Goal: Task Accomplishment & Management: Use online tool/utility

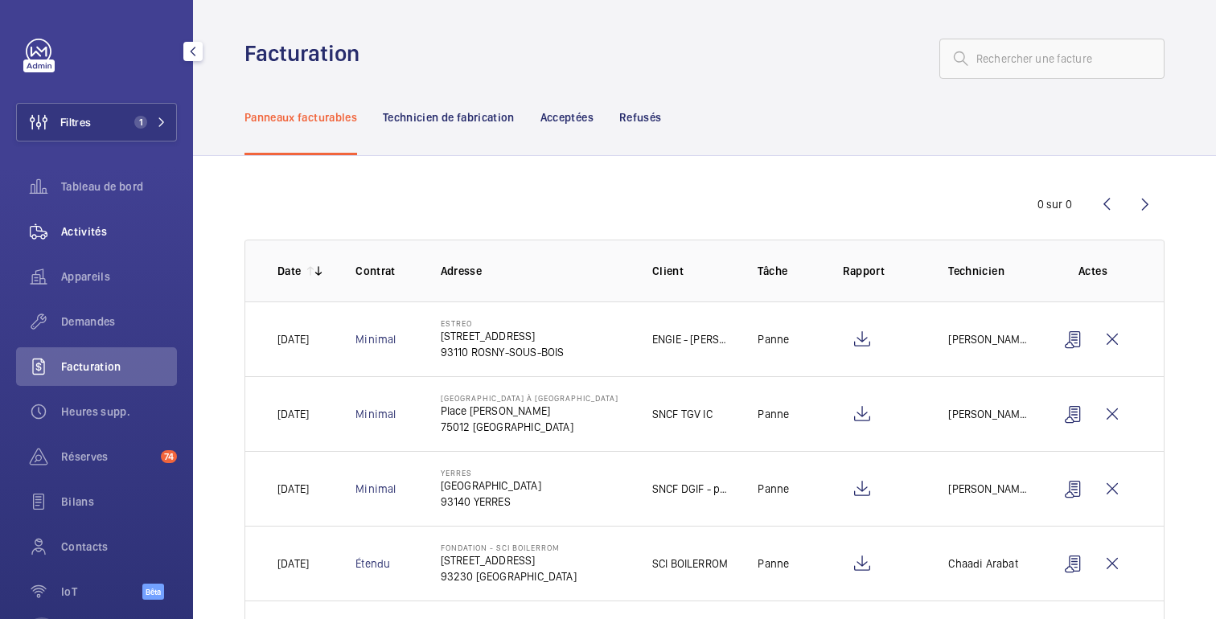
click at [88, 226] on font "Activités" at bounding box center [84, 231] width 46 height 13
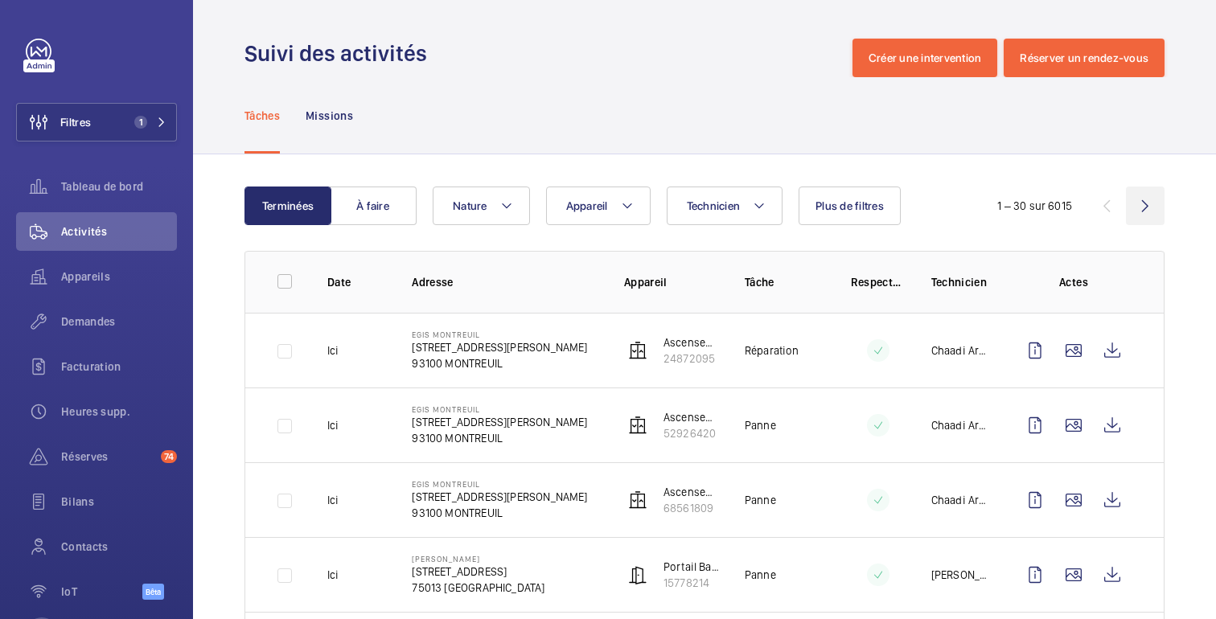
click at [1144, 208] on wm-front-icon-button at bounding box center [1145, 206] width 39 height 39
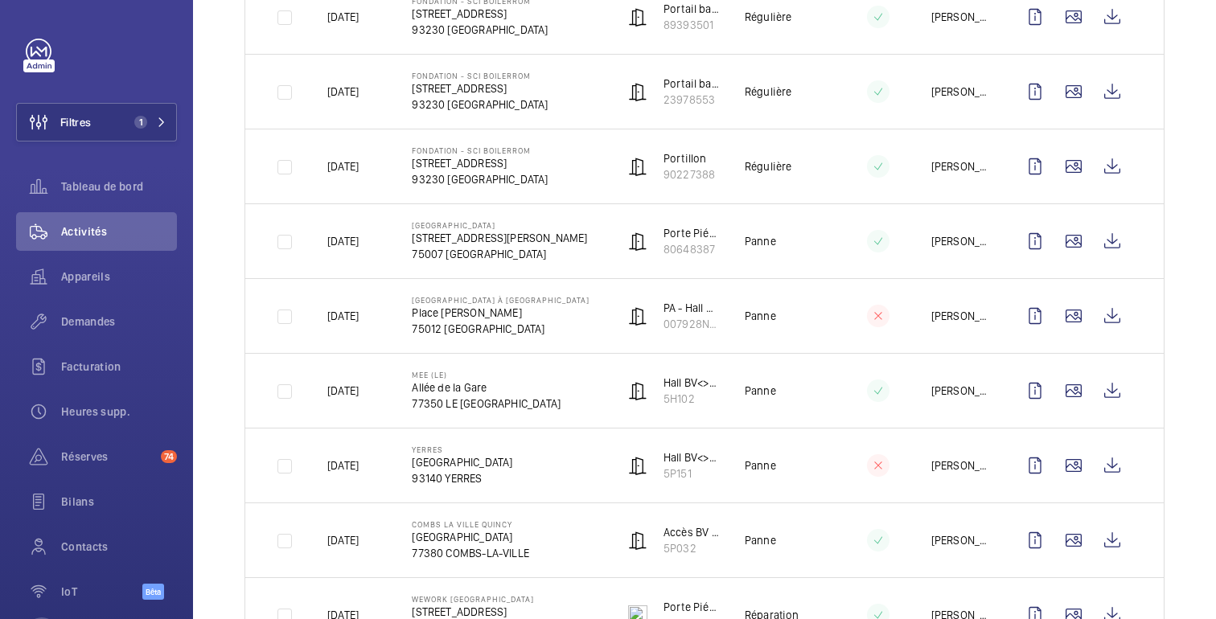
scroll to position [1539, 0]
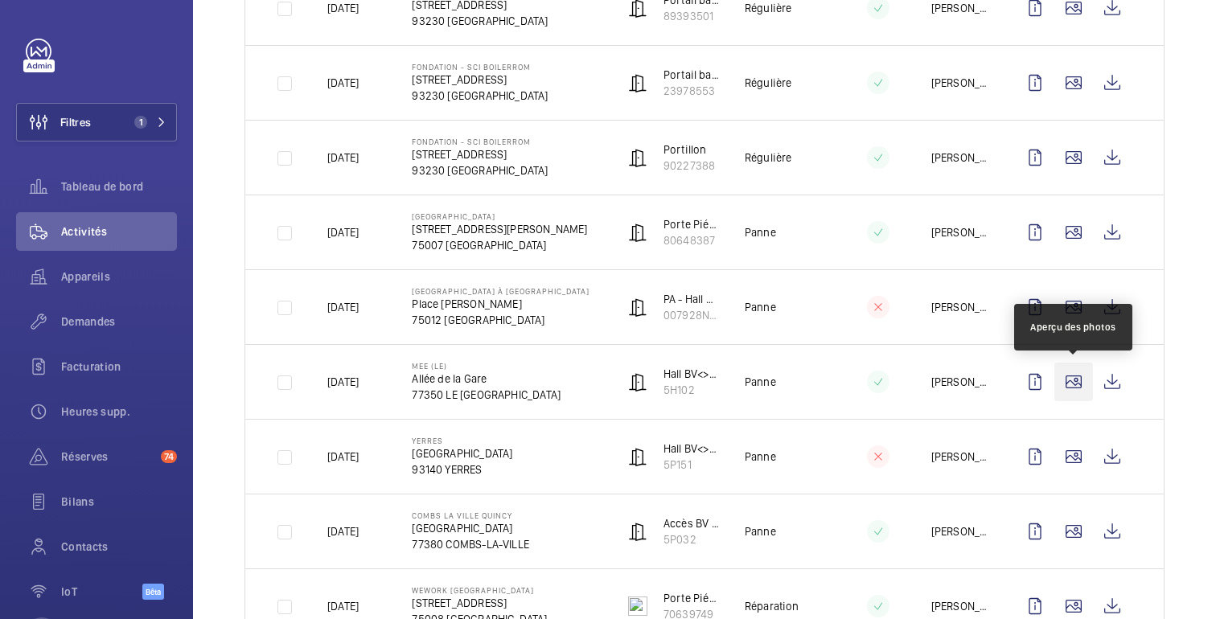
click at [1080, 392] on wm-front-icon-button at bounding box center [1073, 382] width 39 height 39
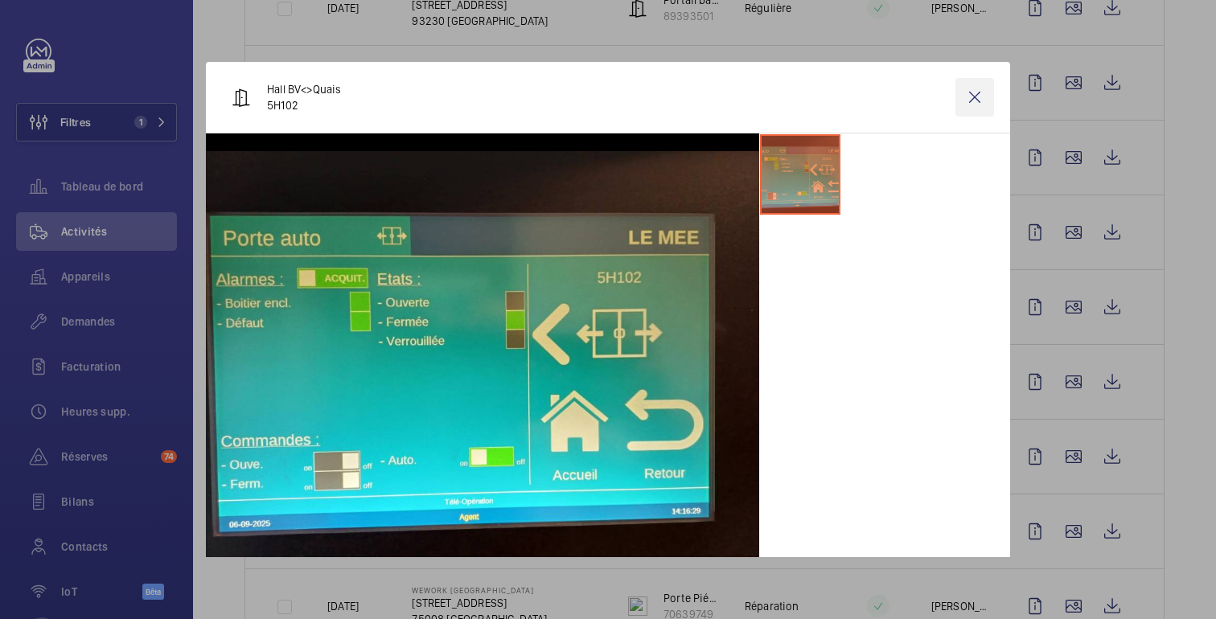
click at [984, 96] on wm-front-icon-button at bounding box center [975, 97] width 39 height 39
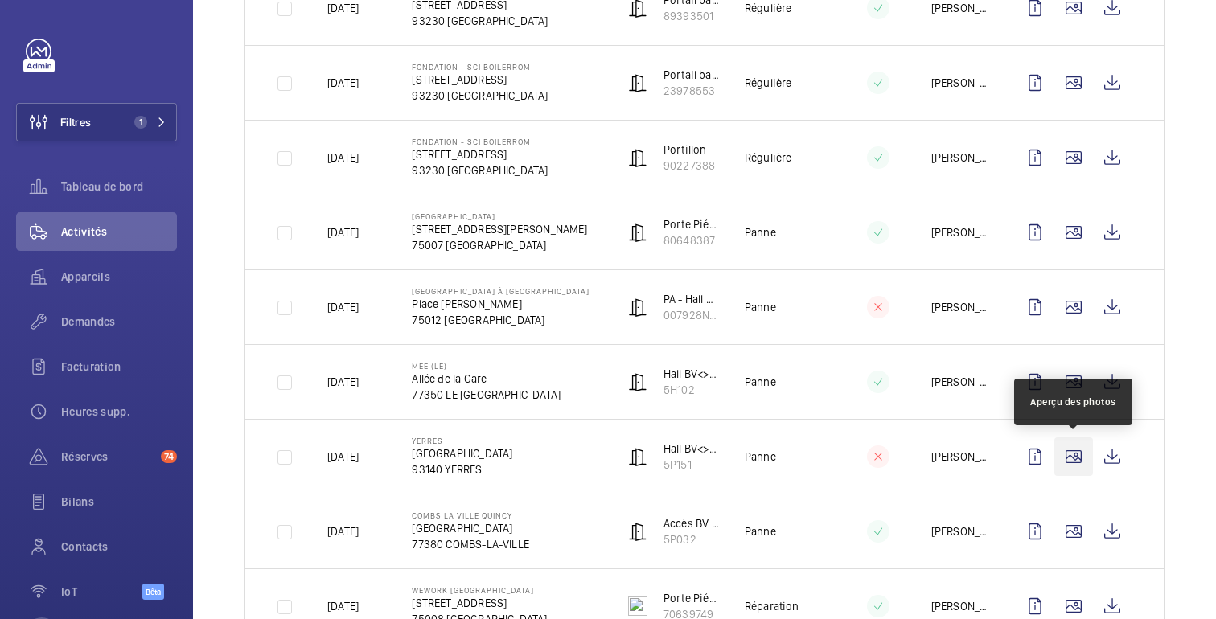
click at [1076, 458] on wm-front-icon-button at bounding box center [1073, 457] width 39 height 39
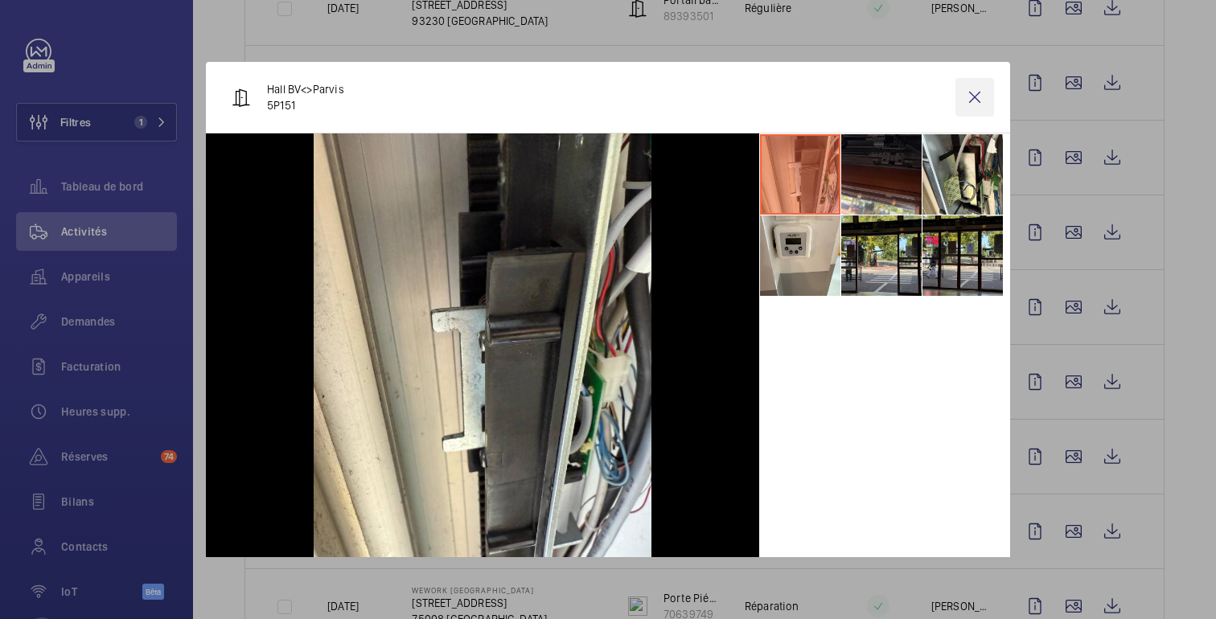
click at [972, 101] on wm-front-icon-button at bounding box center [975, 97] width 39 height 39
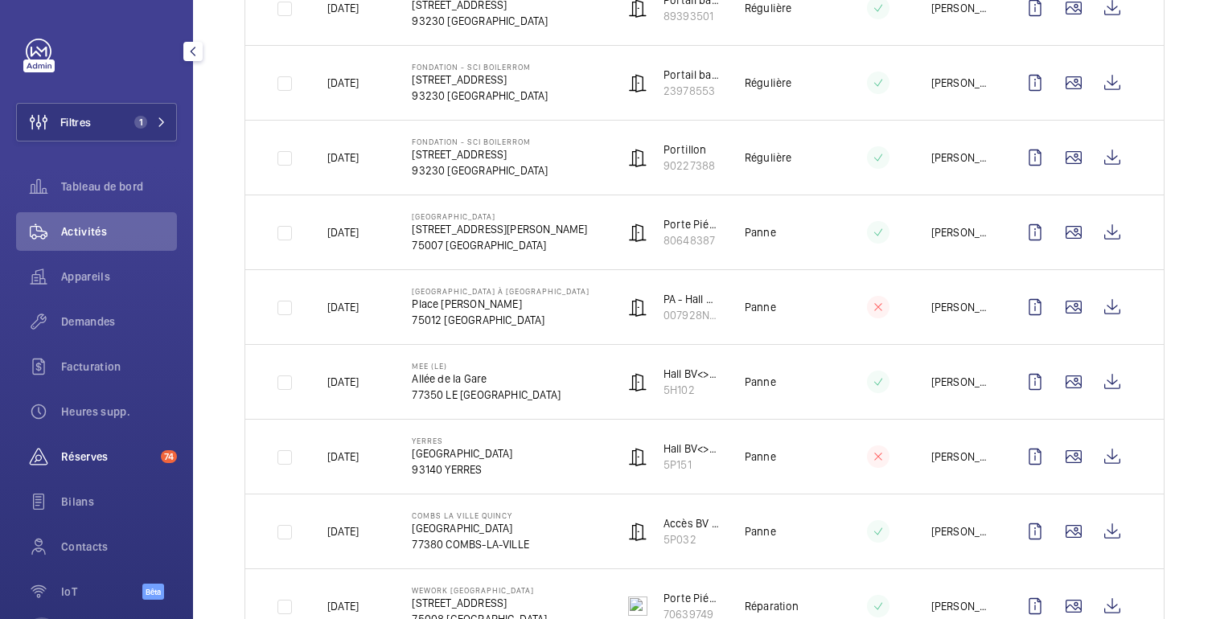
click at [89, 455] on font "Réserves" at bounding box center [84, 456] width 47 height 13
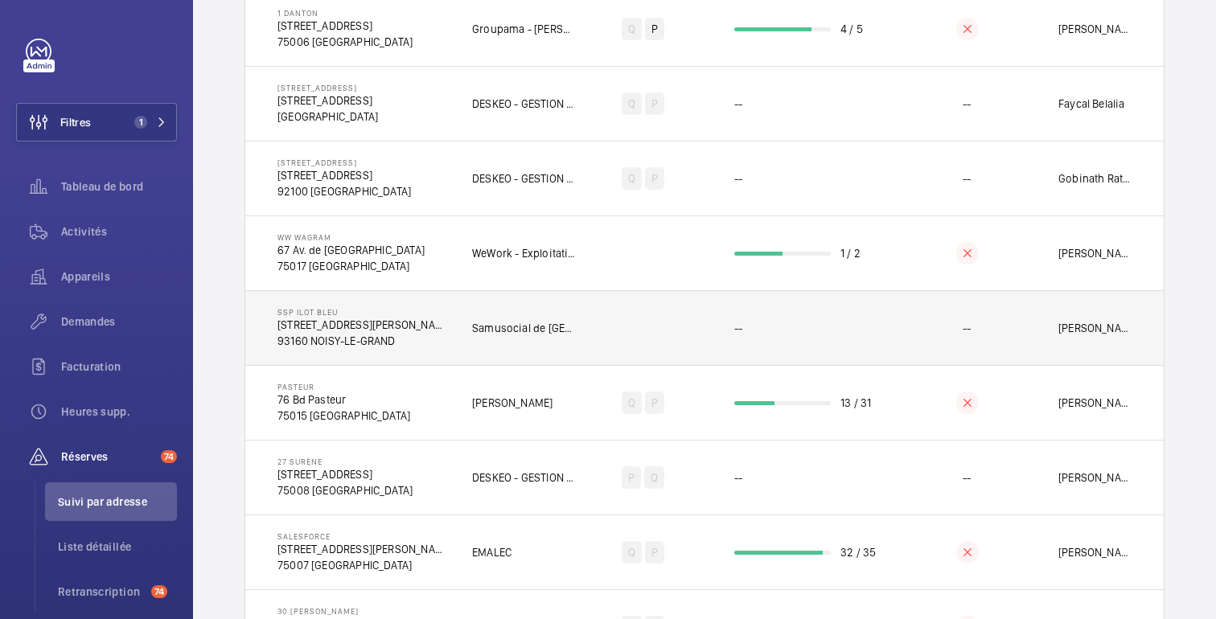
scroll to position [246, 0]
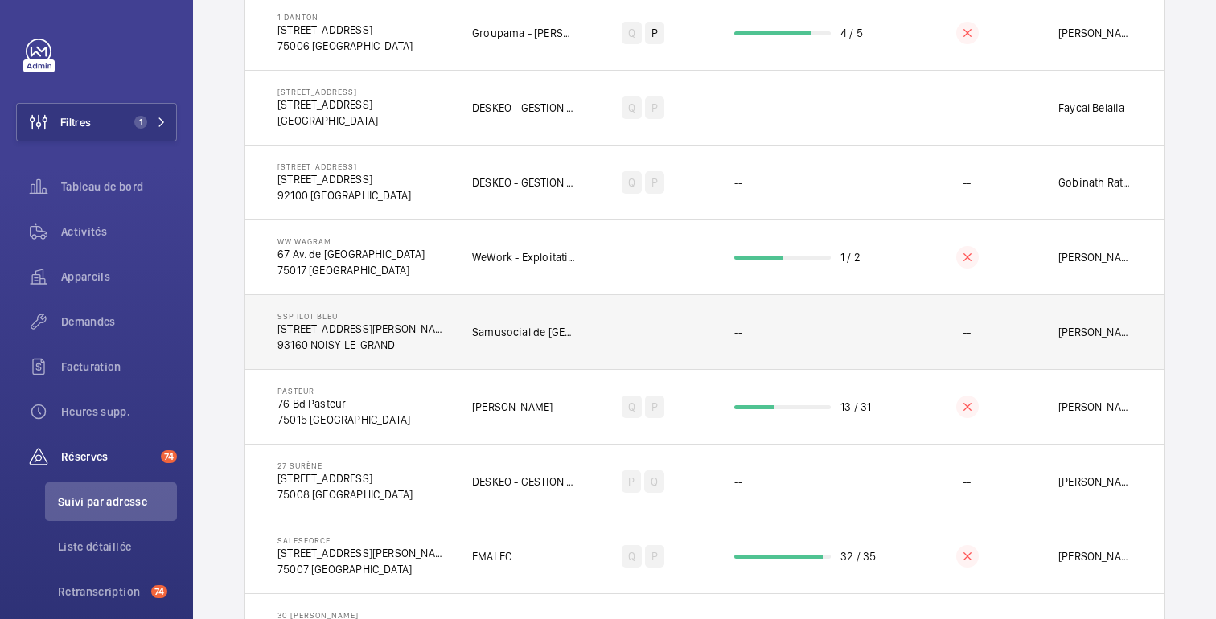
click at [1031, 327] on td "--" at bounding box center [967, 331] width 131 height 75
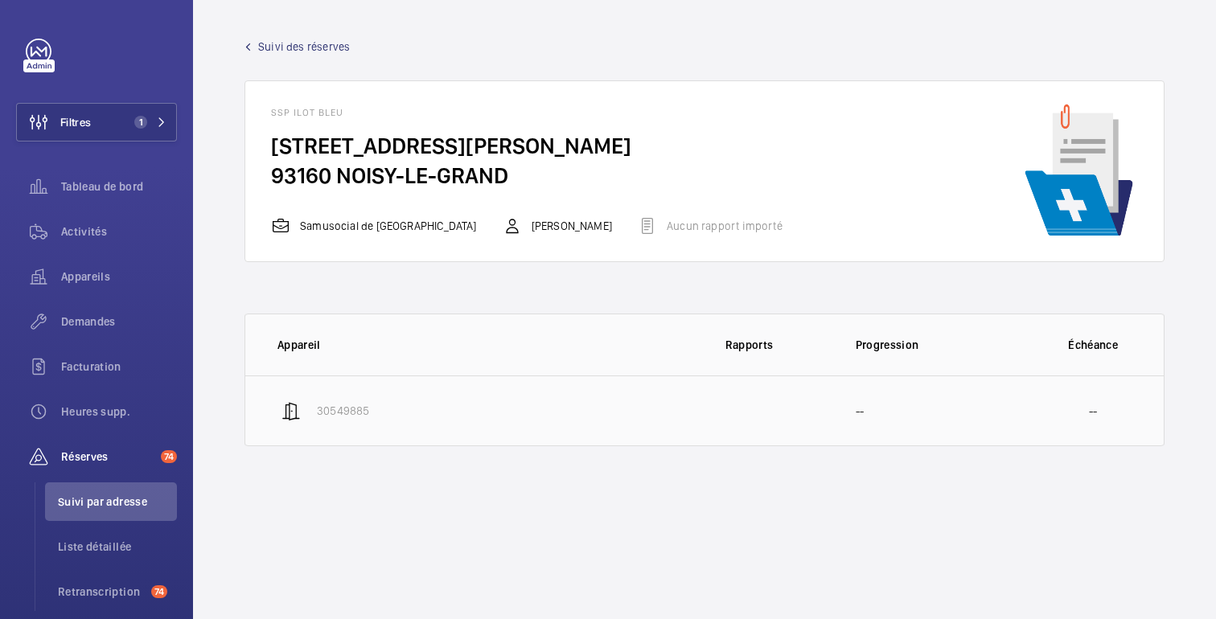
click at [916, 405] on td "--" at bounding box center [926, 411] width 193 height 71
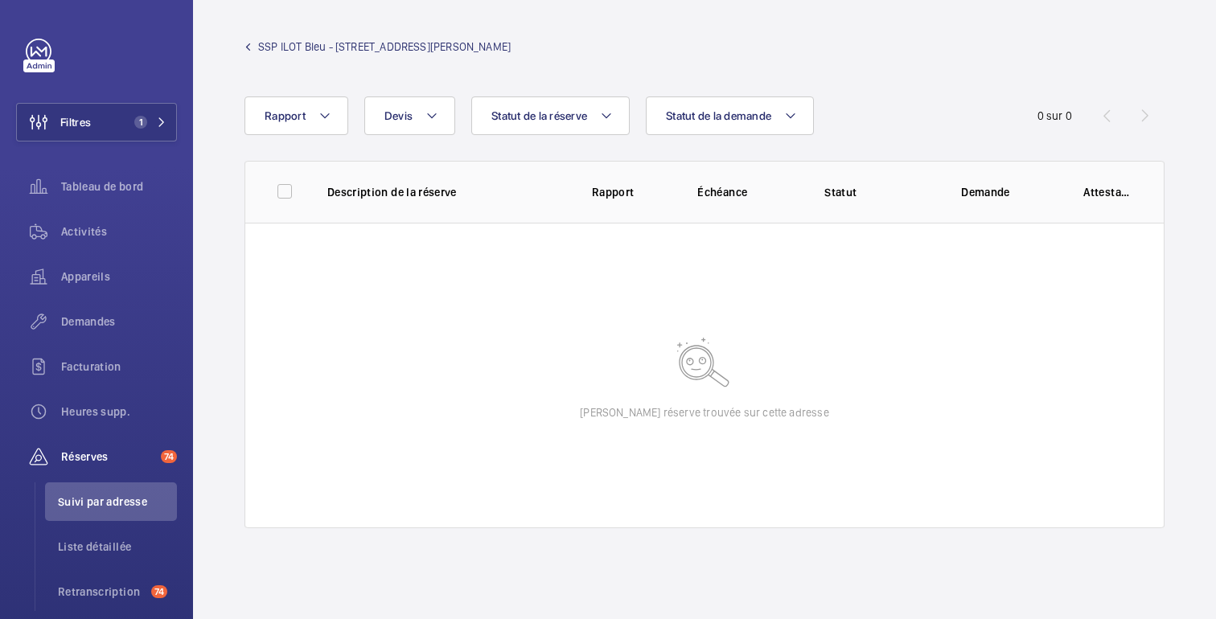
click at [250, 50] on link "SSP ILOT Bleu - [STREET_ADDRESS][PERSON_NAME]" at bounding box center [378, 47] width 266 height 16
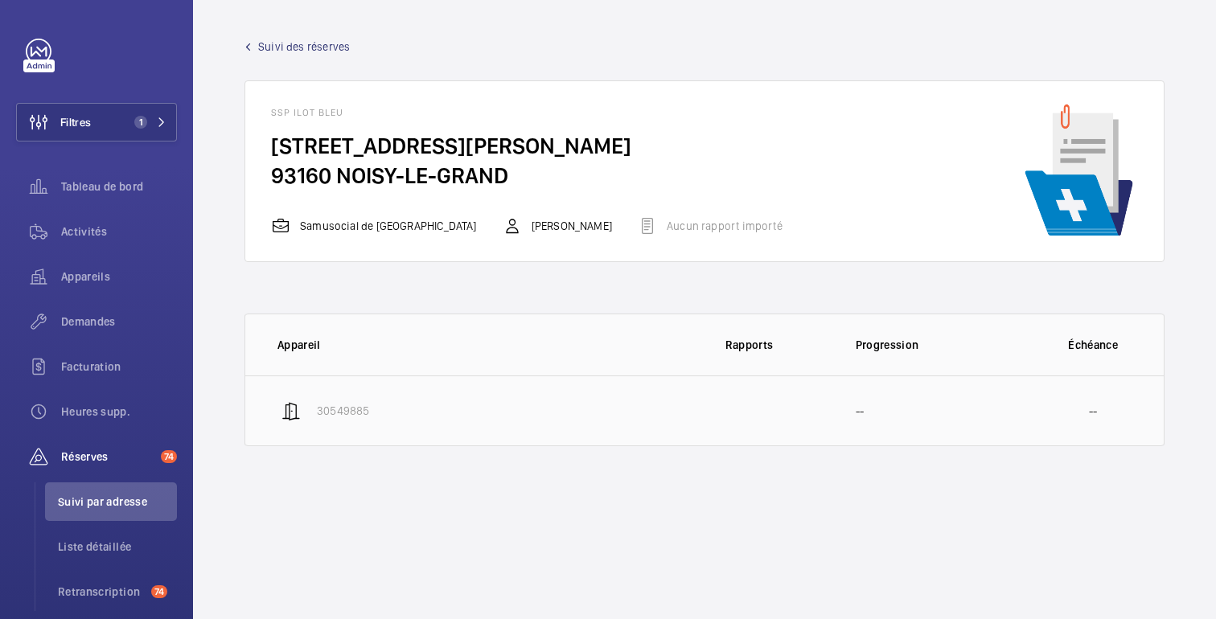
click at [312, 405] on wm-front-device-cell "30549885" at bounding box center [323, 410] width 92 height 19
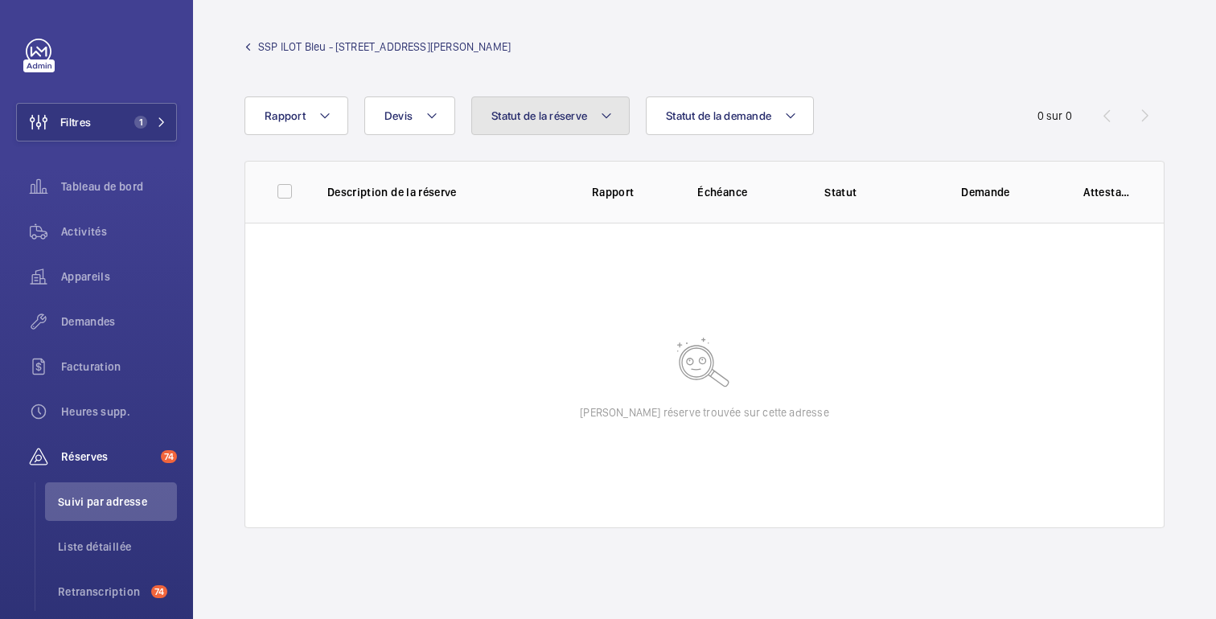
click at [575, 124] on button "Statut de la réserve" at bounding box center [550, 116] width 158 height 39
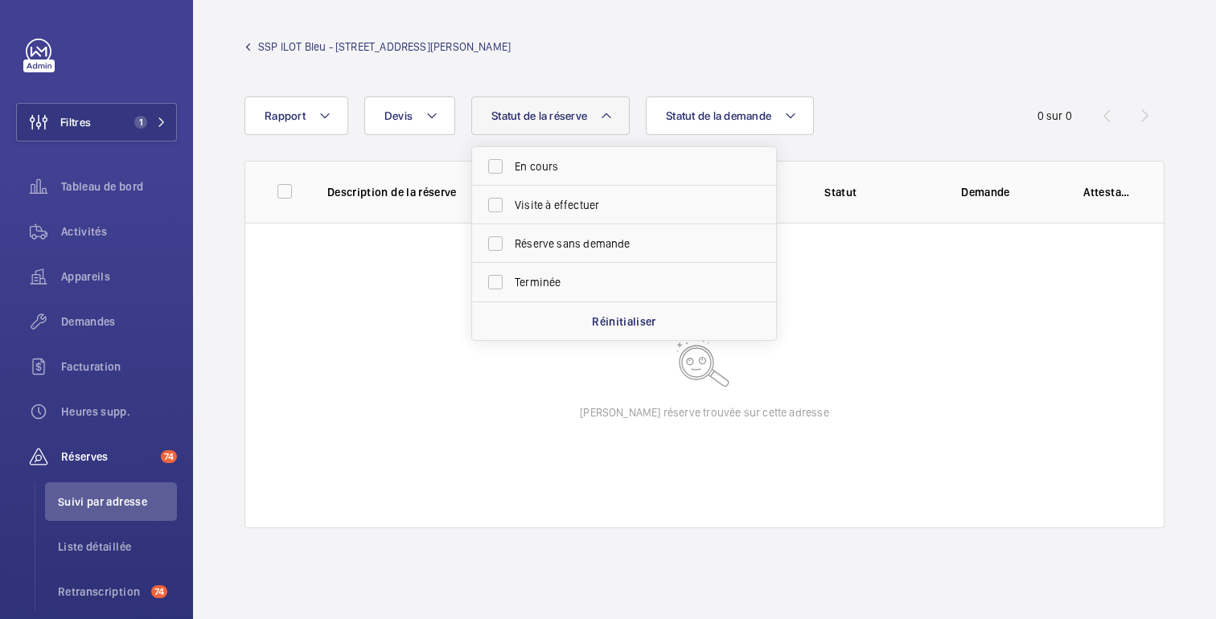
click at [643, 77] on wm-front-admin-header "SSP ILOT Bleu - [STREET_ADDRESS][PERSON_NAME]" at bounding box center [704, 48] width 1023 height 97
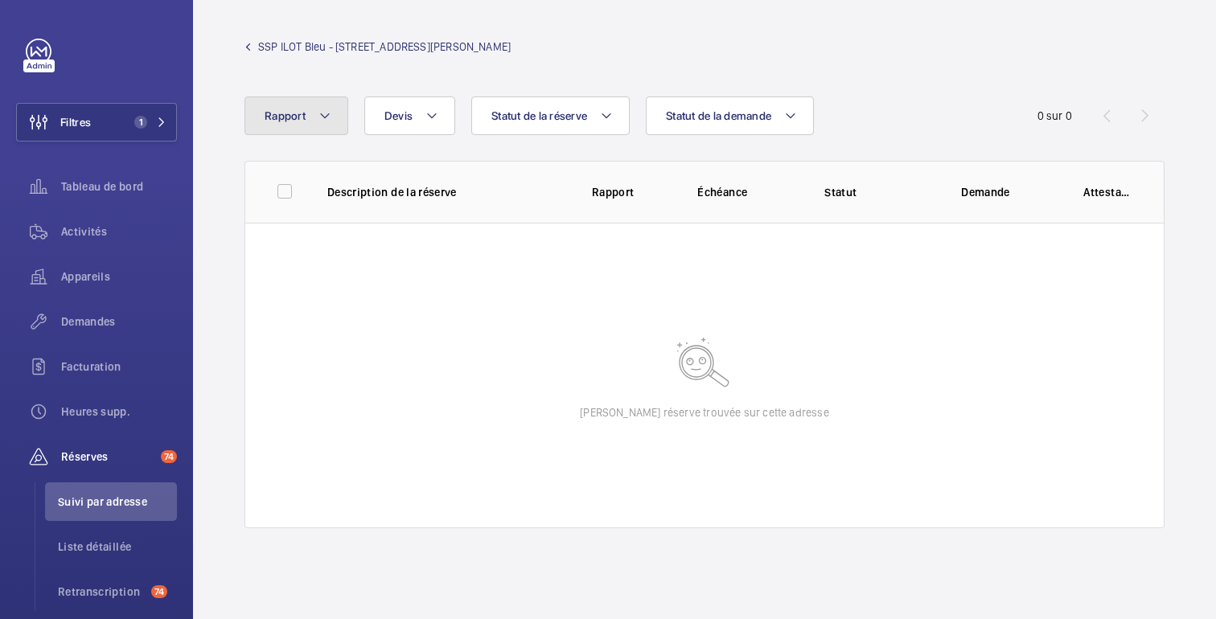
click at [300, 118] on font "Rapport" at bounding box center [285, 115] width 41 height 13
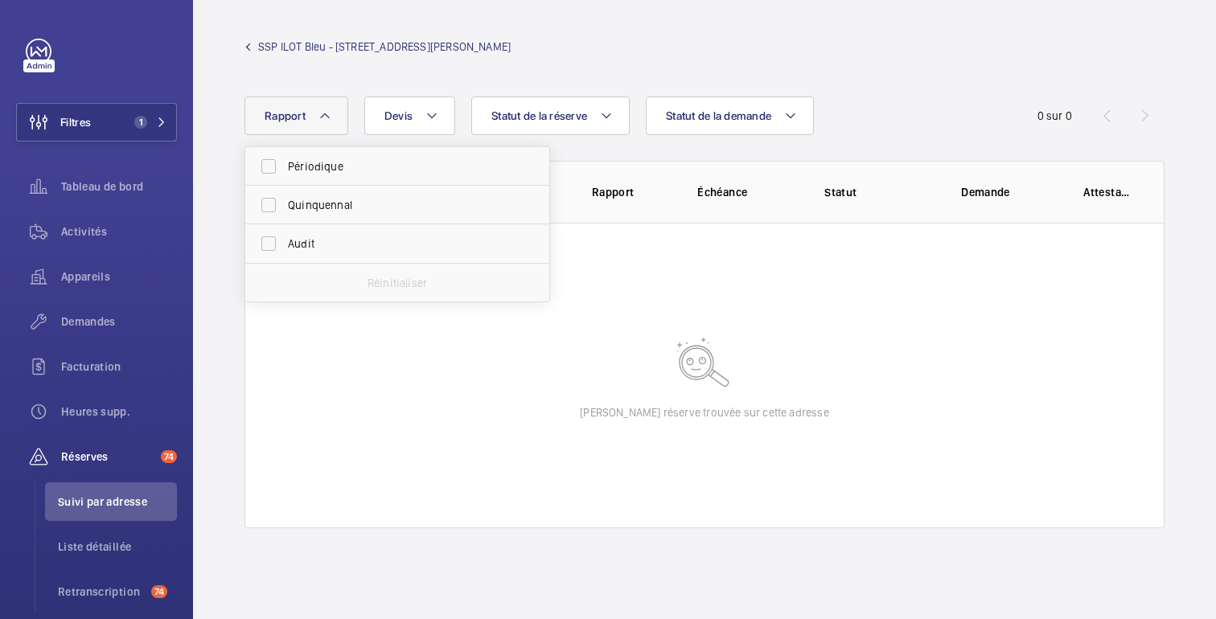
click at [444, 62] on div "SSP ILOT Bleu - [STREET_ADDRESS][PERSON_NAME]" at bounding box center [705, 55] width 920 height 32
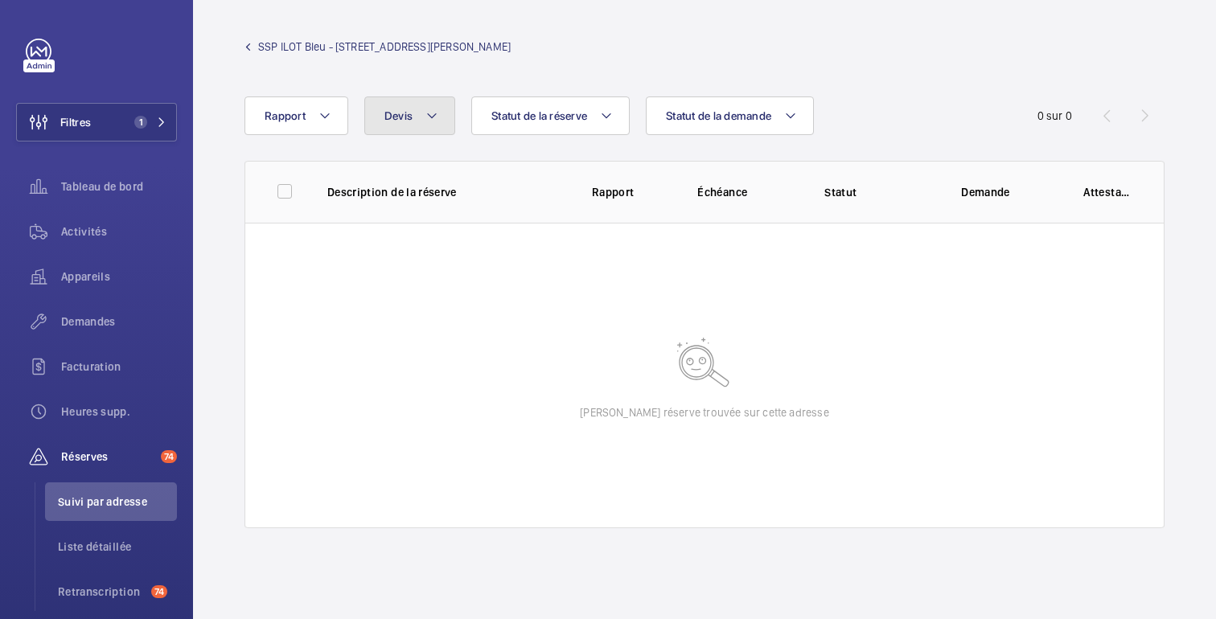
click at [437, 113] on mat-icon at bounding box center [431, 115] width 13 height 19
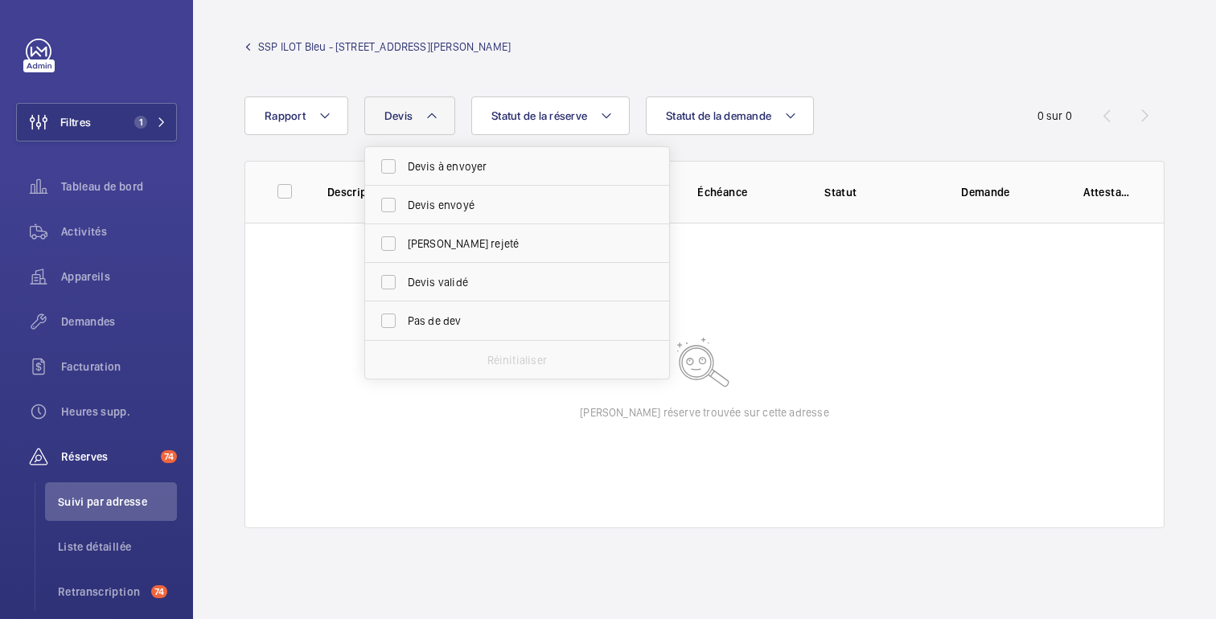
click at [497, 57] on div "SSP ILOT Bleu - [STREET_ADDRESS][PERSON_NAME]" at bounding box center [705, 55] width 920 height 32
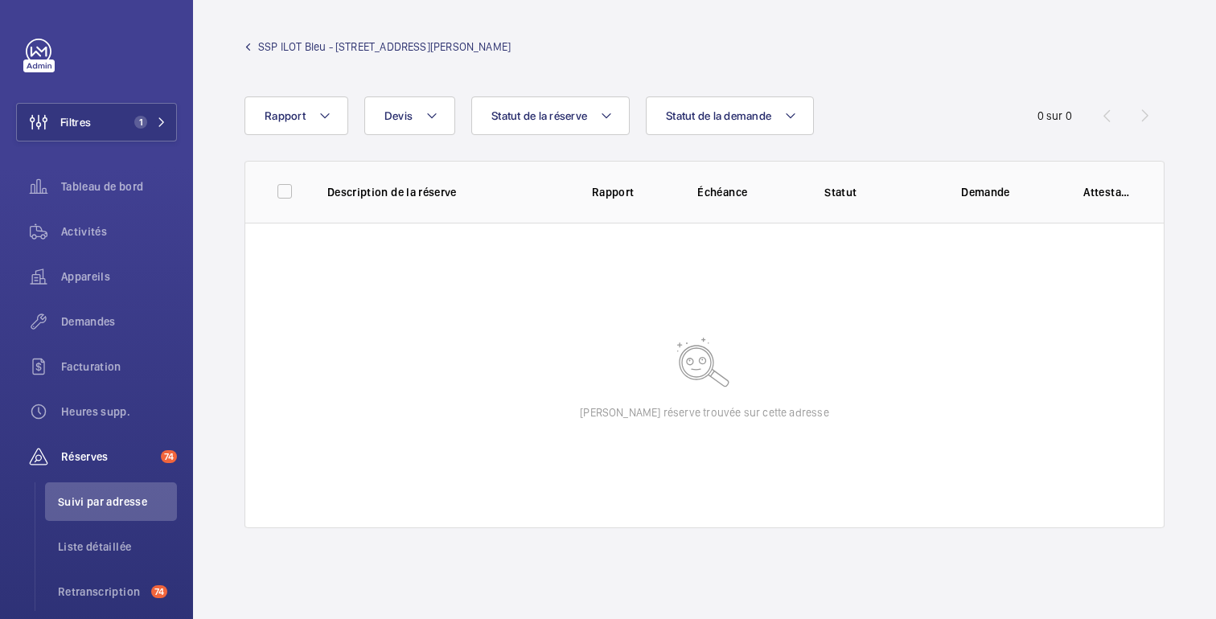
click at [262, 47] on font "SSP ILOT Bleu - [STREET_ADDRESS][PERSON_NAME]" at bounding box center [384, 46] width 253 height 13
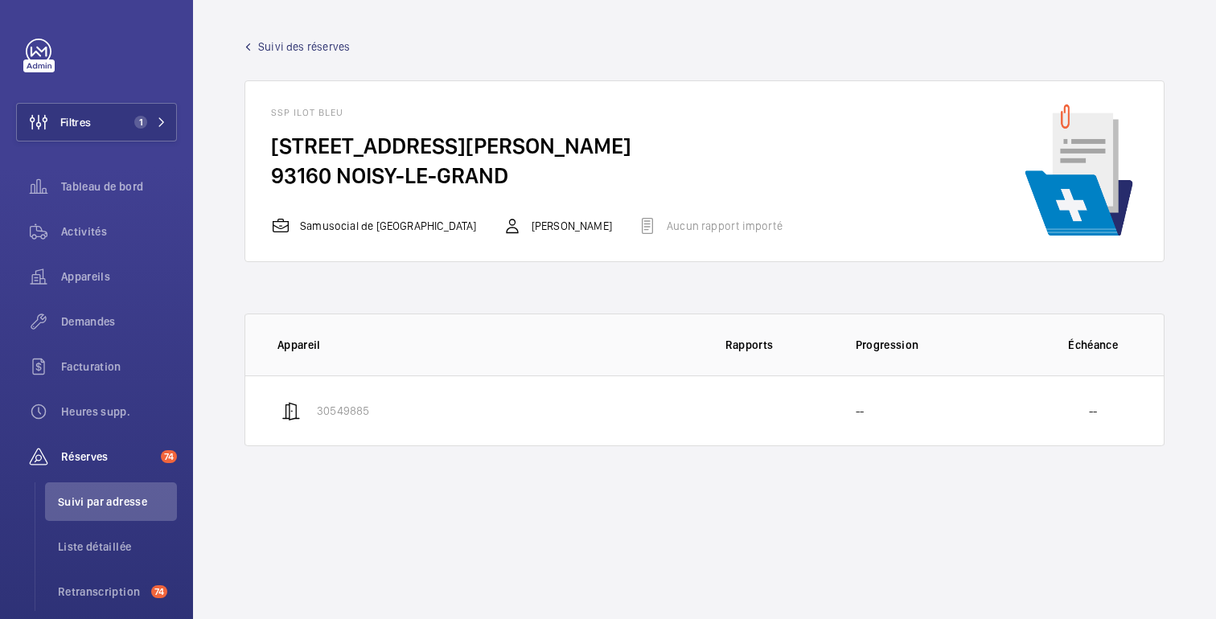
click at [257, 43] on link "Suivi des réserves" at bounding box center [297, 47] width 105 height 16
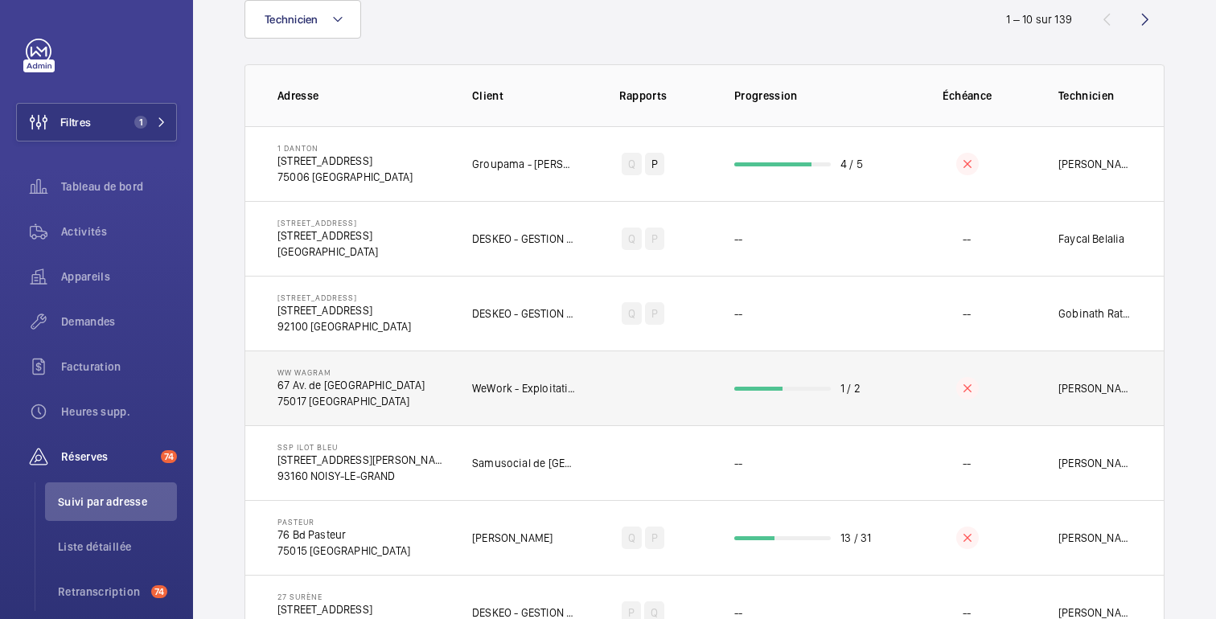
scroll to position [123, 0]
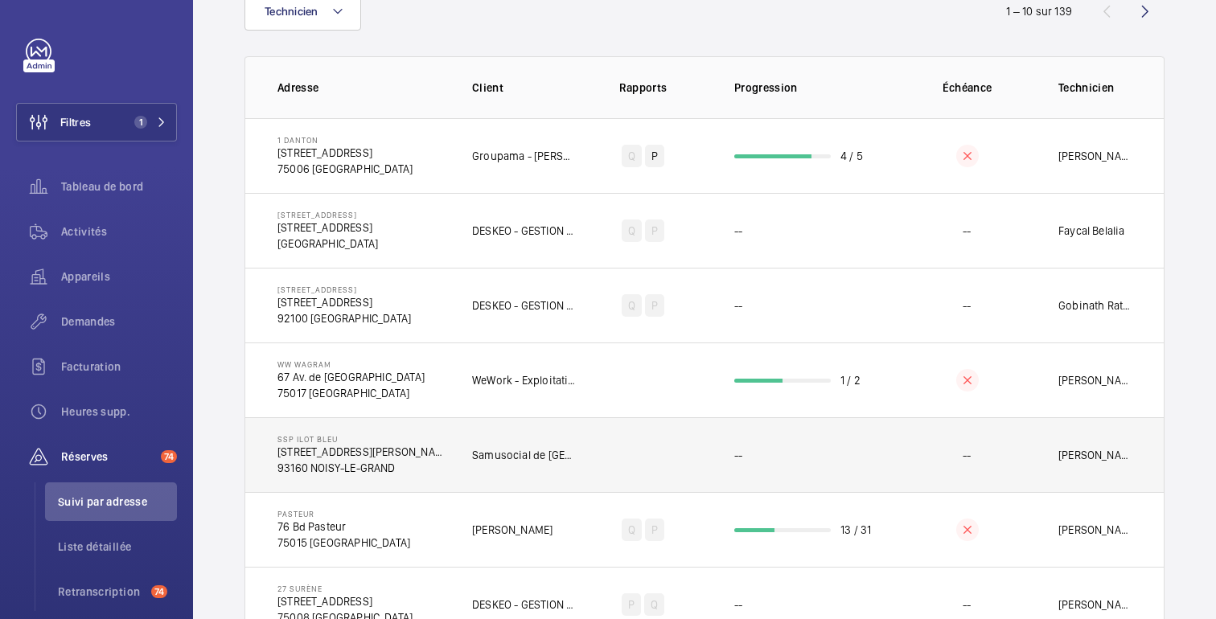
click at [479, 463] on td "Samusocial de [GEOGRAPHIC_DATA]" at bounding box center [511, 454] width 131 height 75
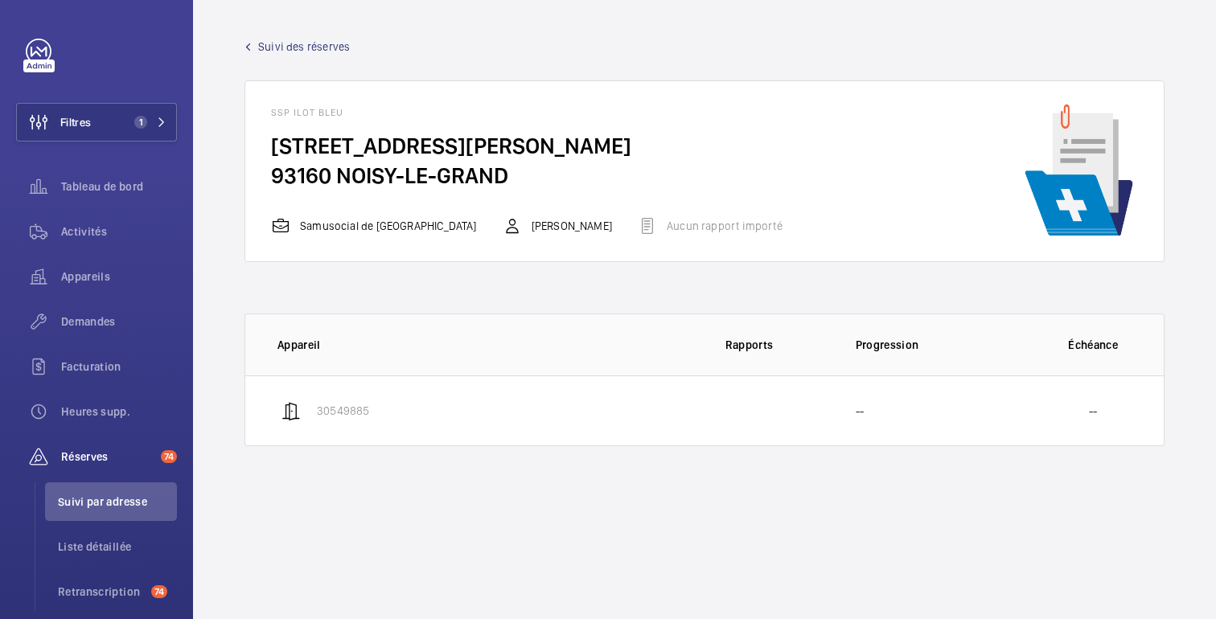
click at [262, 43] on font "Suivi des réserves" at bounding box center [304, 46] width 92 height 13
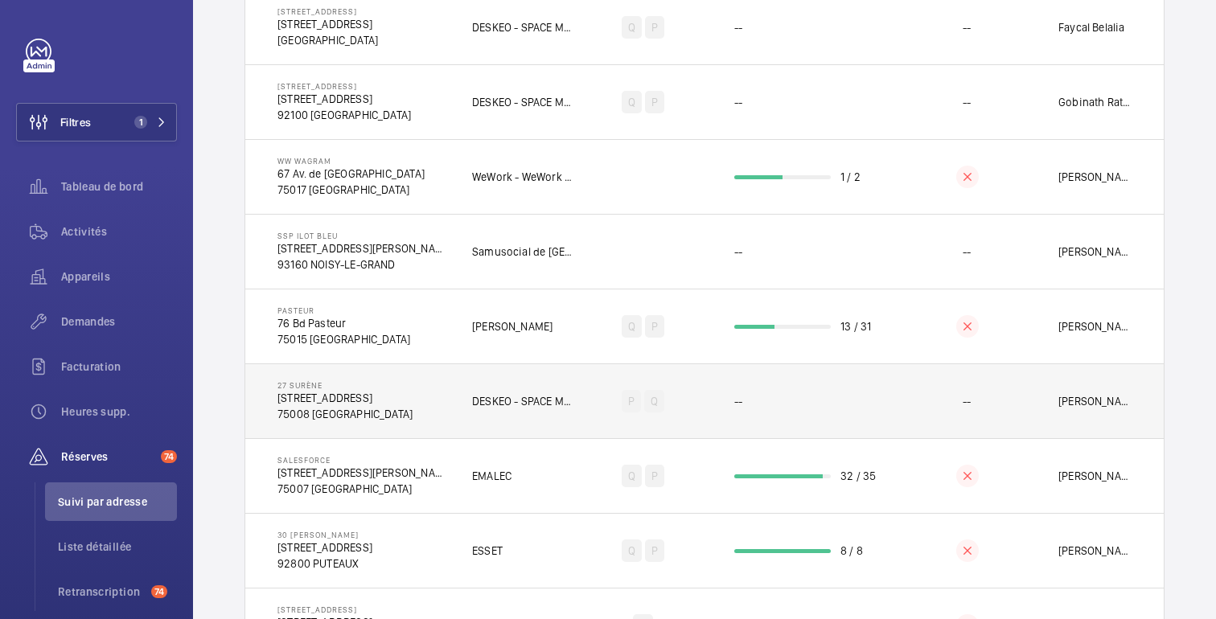
scroll to position [303, 0]
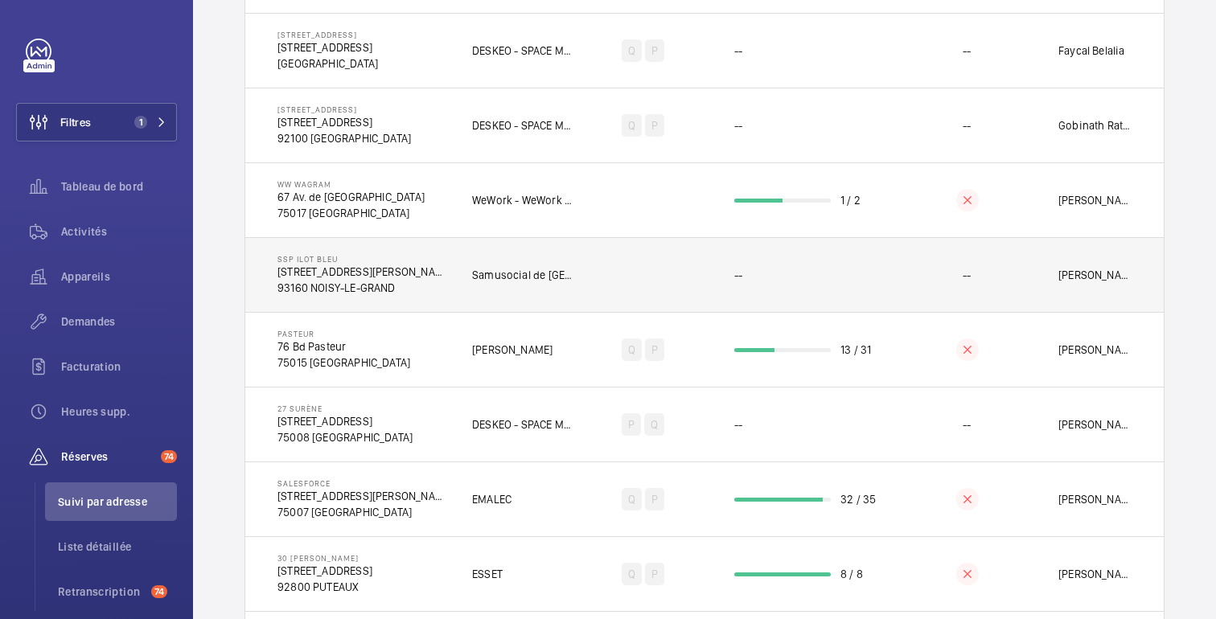
click at [844, 280] on td "--" at bounding box center [805, 274] width 193 height 75
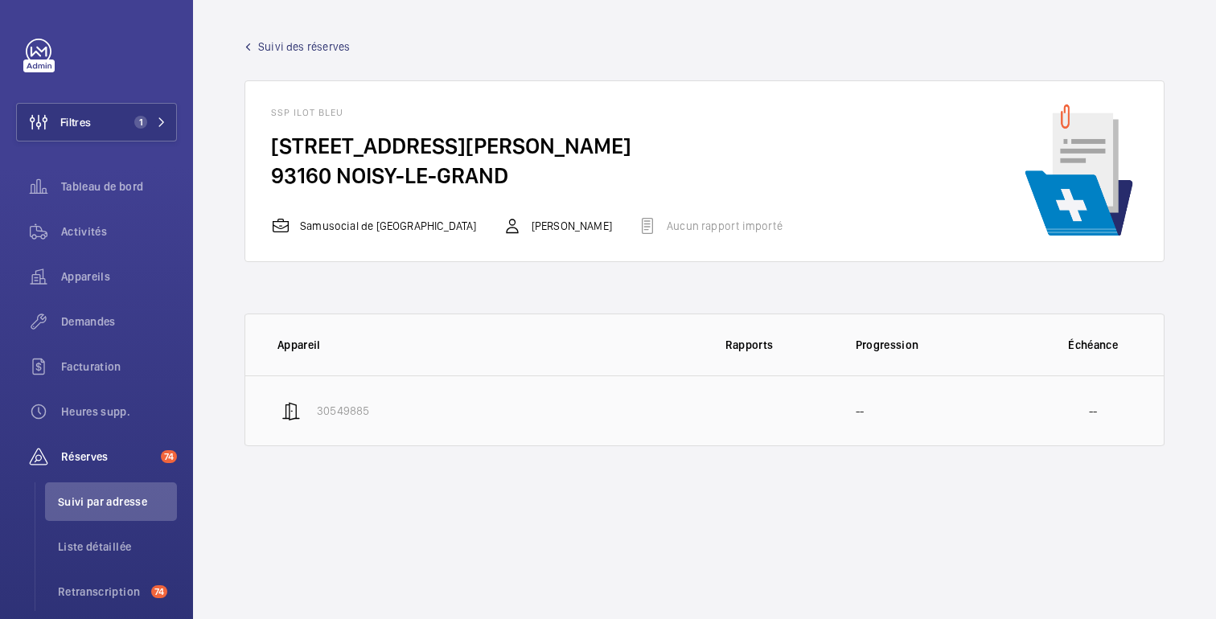
click at [857, 406] on font "--" at bounding box center [860, 411] width 8 height 13
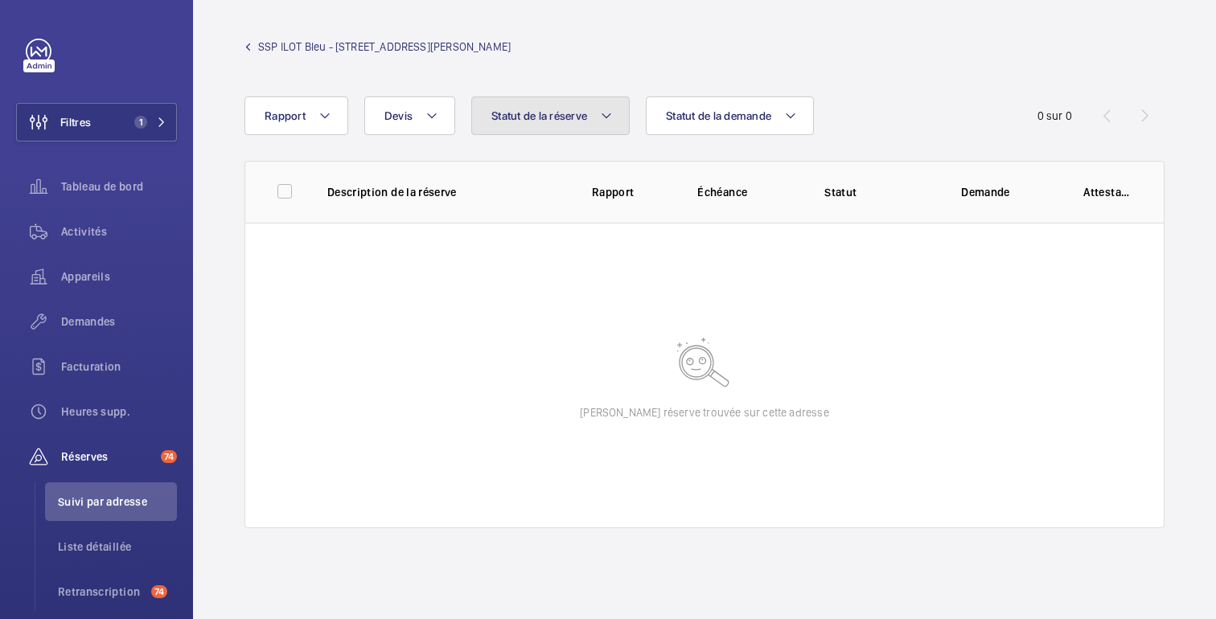
click at [540, 127] on button "Statut de la réserve" at bounding box center [550, 116] width 158 height 39
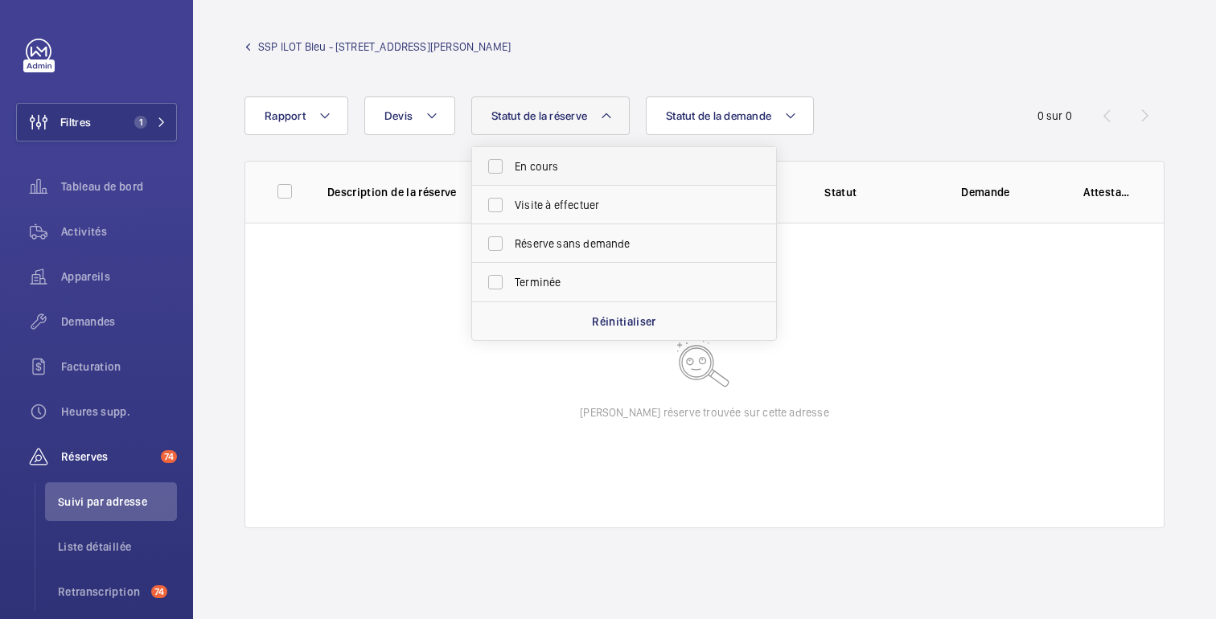
click at [550, 166] on font "En cours" at bounding box center [536, 166] width 43 height 13
click at [512, 166] on input "En cours" at bounding box center [495, 166] width 32 height 32
checkbox input "true"
click at [688, 114] on font "Statut de la demande" at bounding box center [728, 115] width 105 height 13
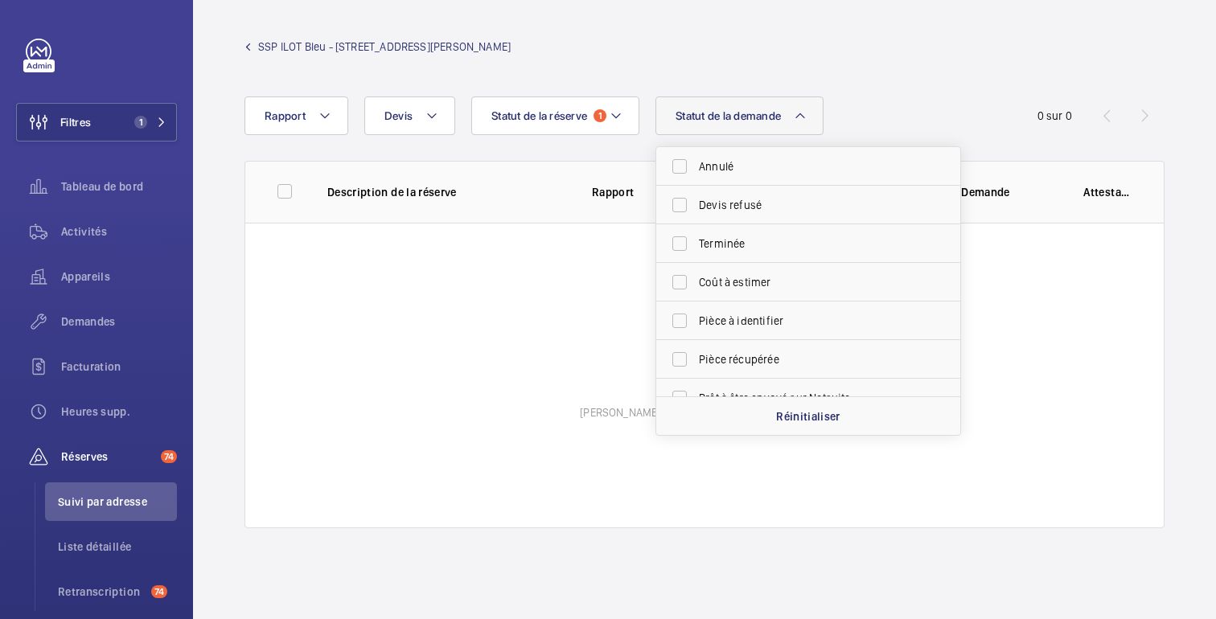
click at [598, 46] on div "SSP ILOT Bleu - [STREET_ADDRESS][PERSON_NAME]" at bounding box center [705, 55] width 920 height 32
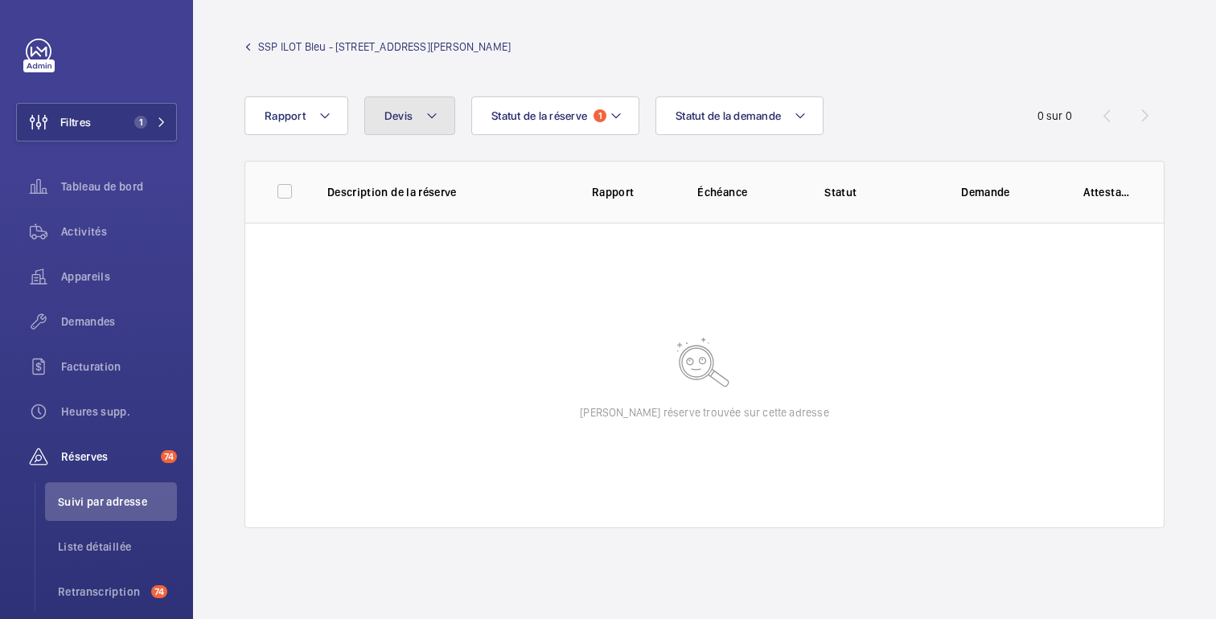
click at [415, 115] on button "Devis" at bounding box center [409, 116] width 91 height 39
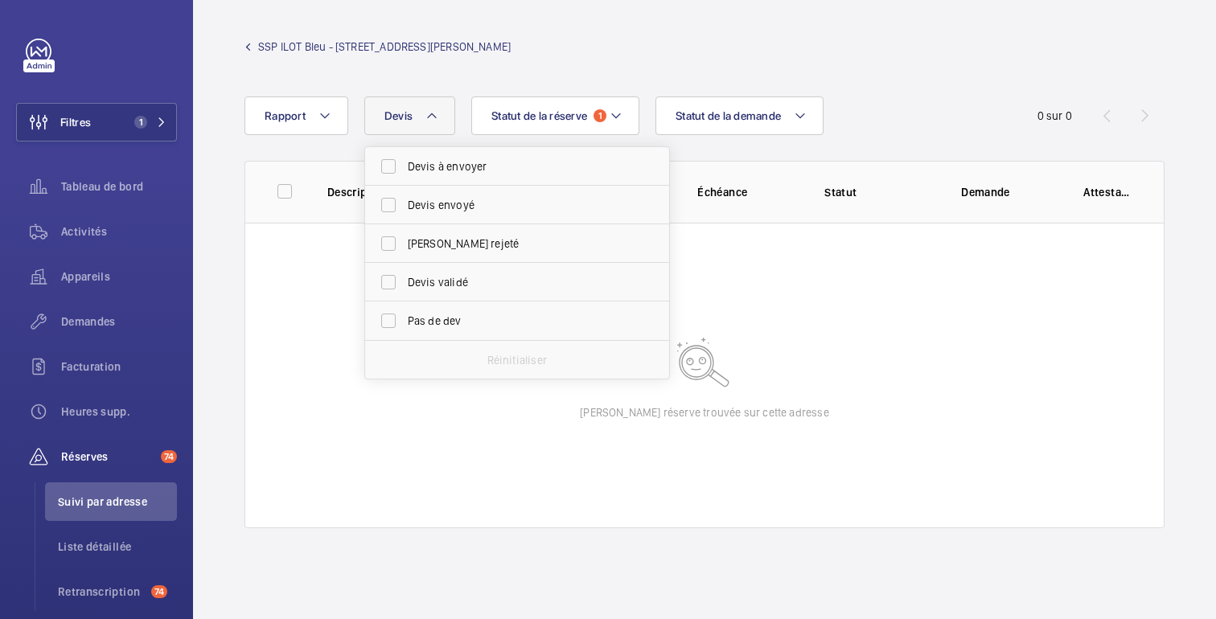
click at [265, 47] on font "SSP ILOT Bleu - [STREET_ADDRESS][PERSON_NAME]" at bounding box center [384, 46] width 253 height 13
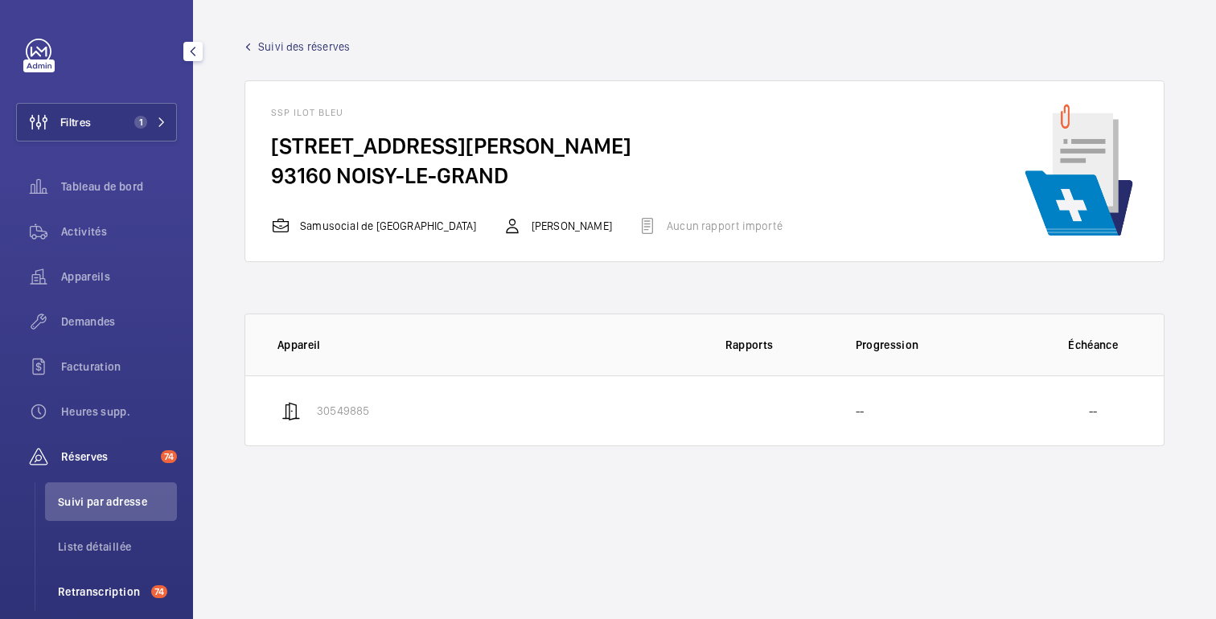
click at [129, 591] on font "Retranscription" at bounding box center [99, 592] width 82 height 13
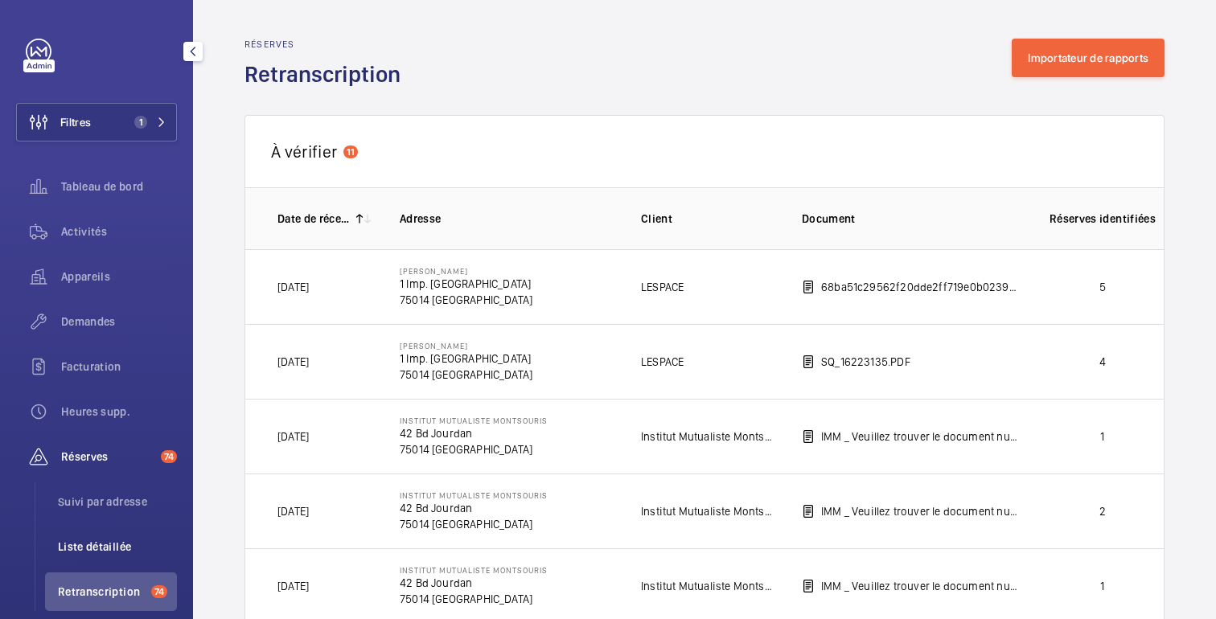
click at [102, 542] on font "Liste détaillée" at bounding box center [94, 546] width 73 height 13
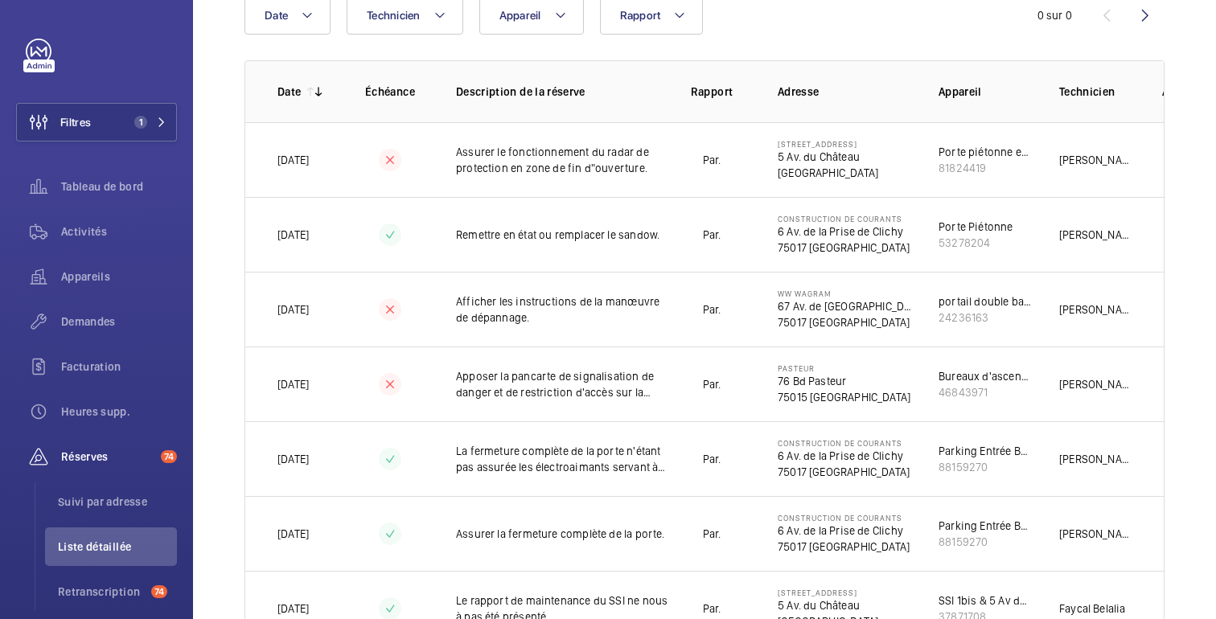
scroll to position [211, 0]
click at [88, 450] on font "Réserves" at bounding box center [84, 456] width 47 height 13
click at [129, 507] on font "Suivi par adresse" at bounding box center [102, 501] width 89 height 13
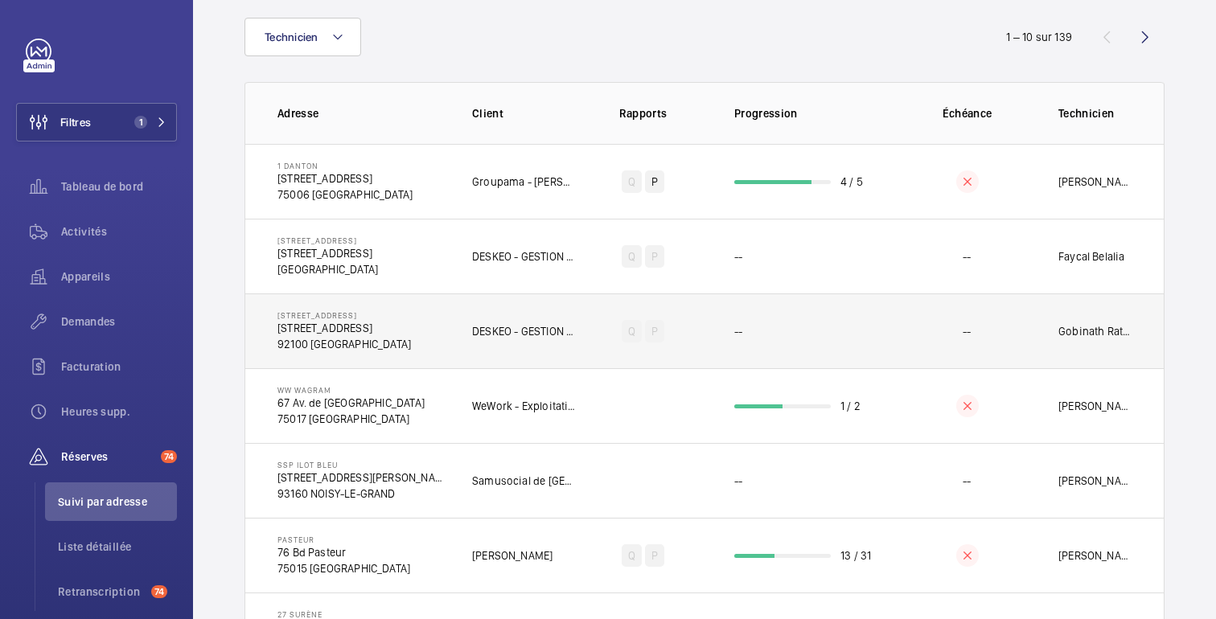
scroll to position [101, 0]
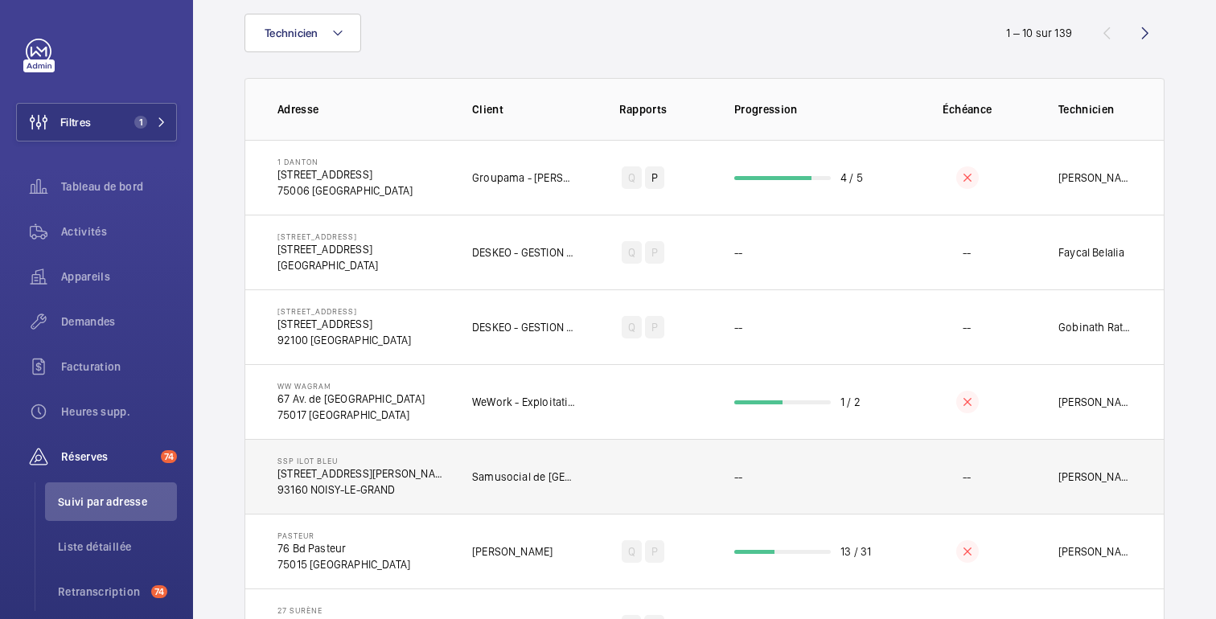
click at [976, 478] on td "--" at bounding box center [967, 476] width 131 height 75
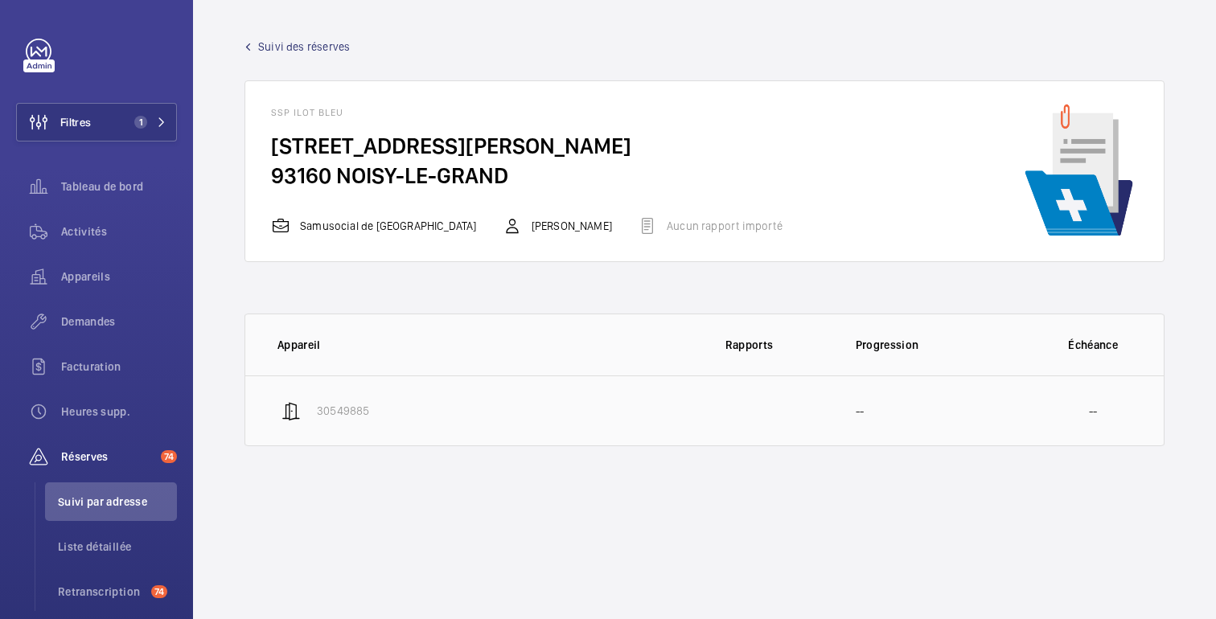
click at [914, 386] on td "--" at bounding box center [926, 411] width 193 height 71
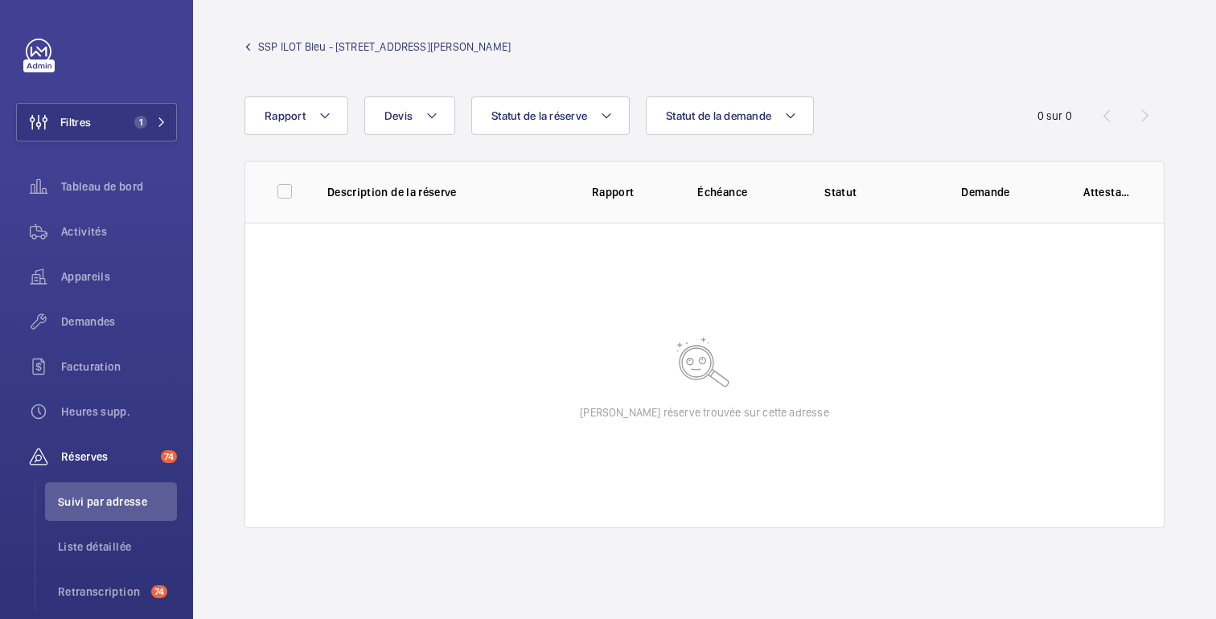
click at [252, 43] on link "SSP ILOT Bleu - [STREET_ADDRESS][PERSON_NAME]" at bounding box center [378, 47] width 266 height 16
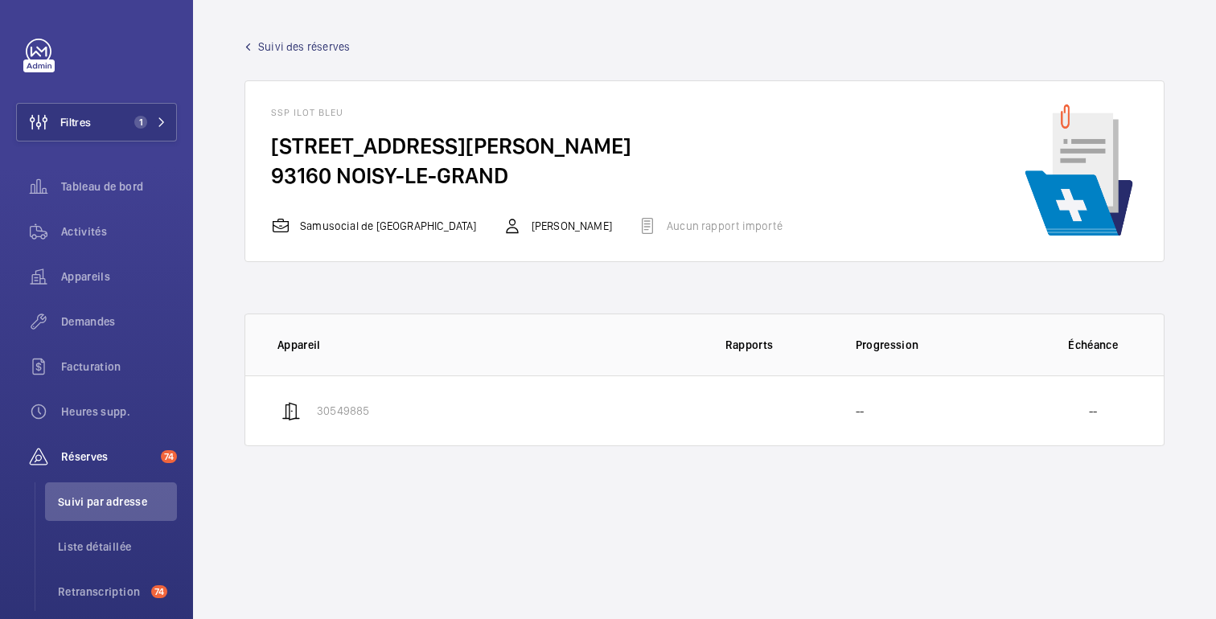
click at [250, 35] on wm-front-admin-header "Suivi des réserves" at bounding box center [704, 40] width 1023 height 80
click at [250, 40] on link "Suivi des réserves" at bounding box center [297, 47] width 105 height 16
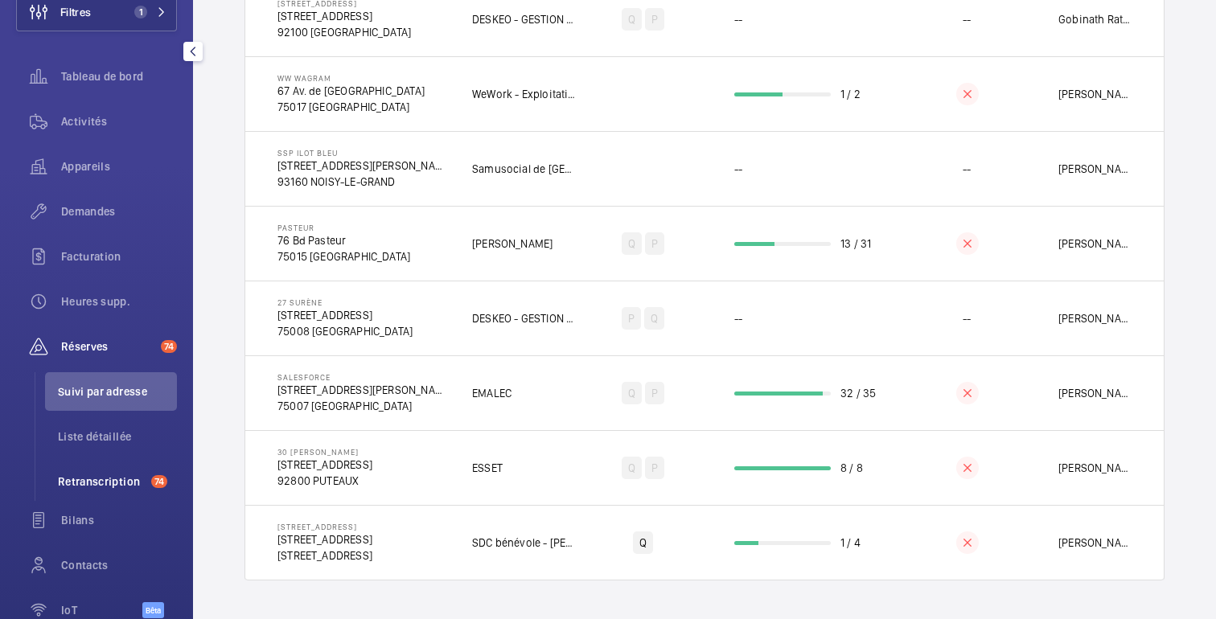
scroll to position [166, 0]
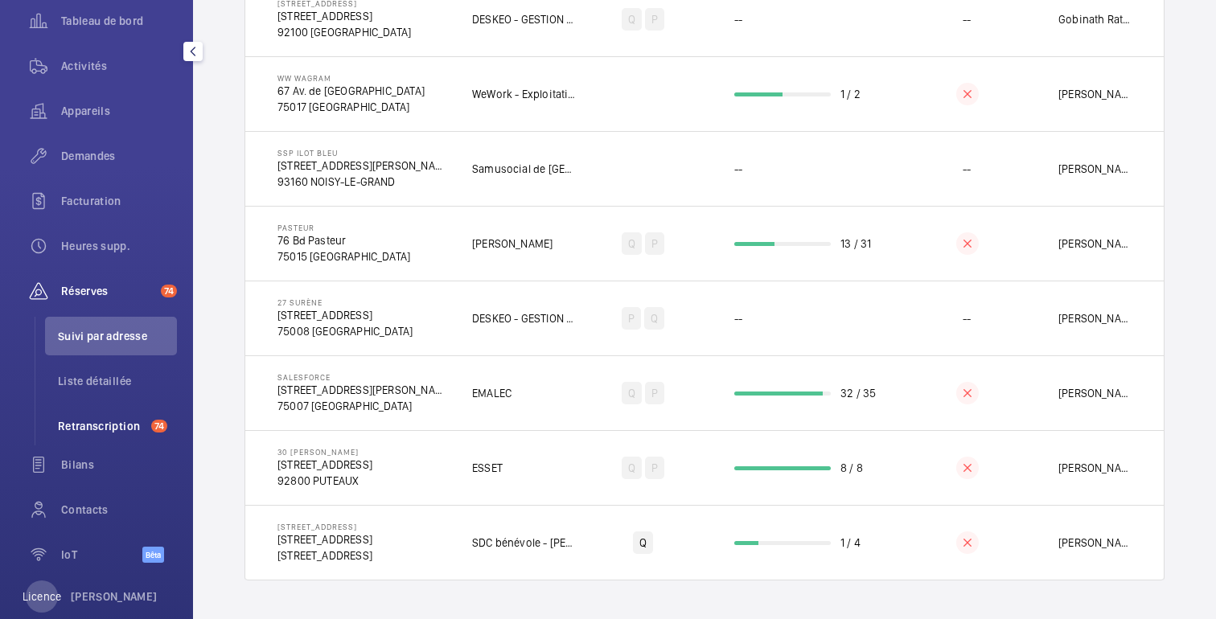
click at [100, 427] on font "Retranscription" at bounding box center [99, 426] width 82 height 13
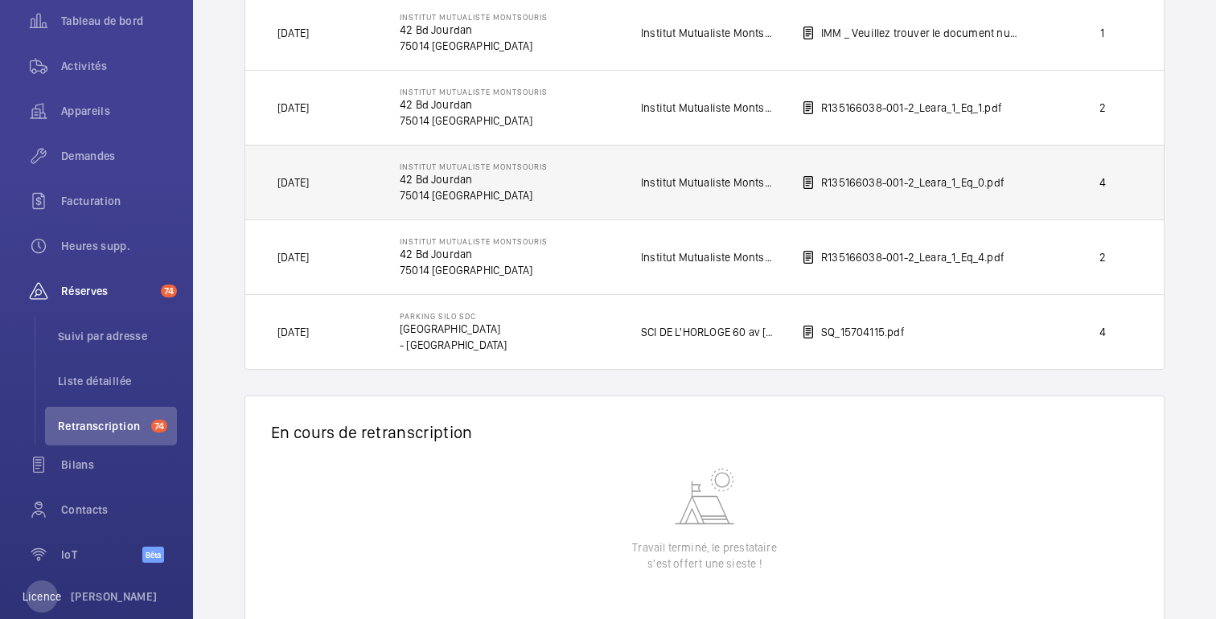
scroll to position [758, 0]
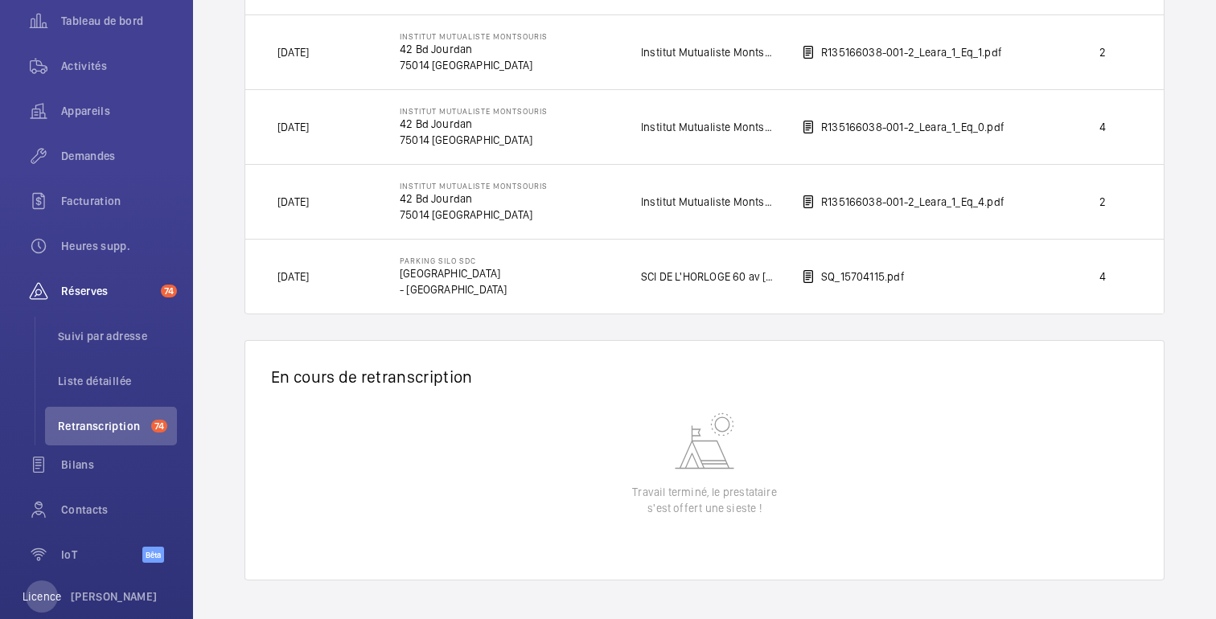
click at [618, 466] on wm-front-table-empty-state "Travail terminé, le prestataire s'est offert une sieste !" at bounding box center [704, 495] width 919 height 171
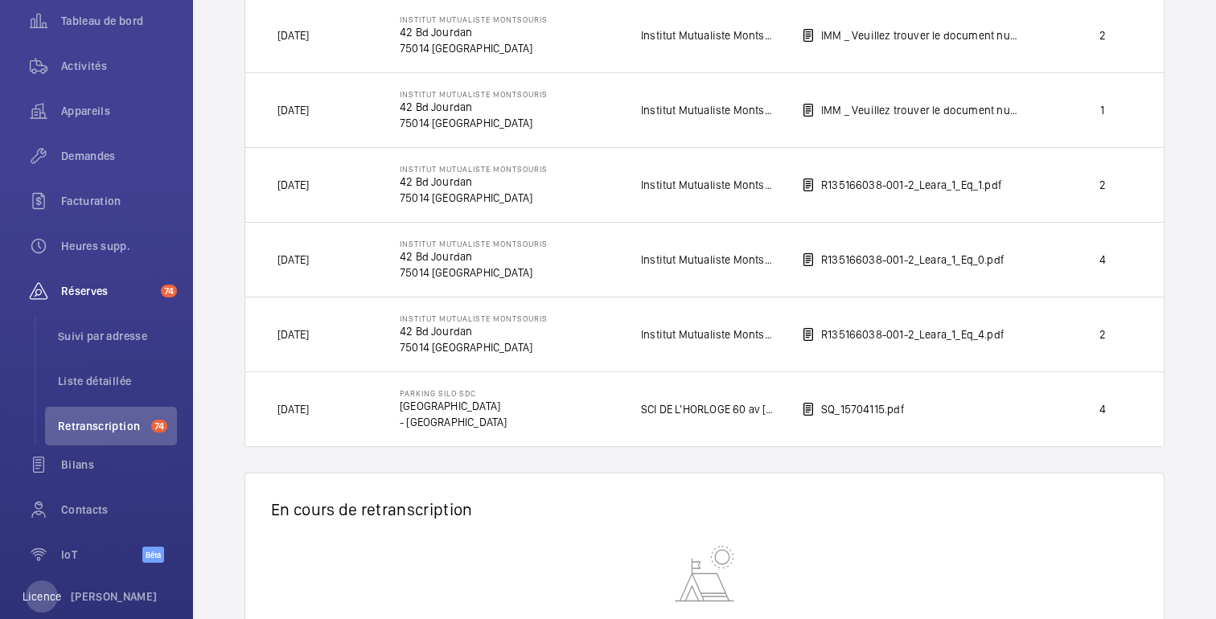
scroll to position [619, 0]
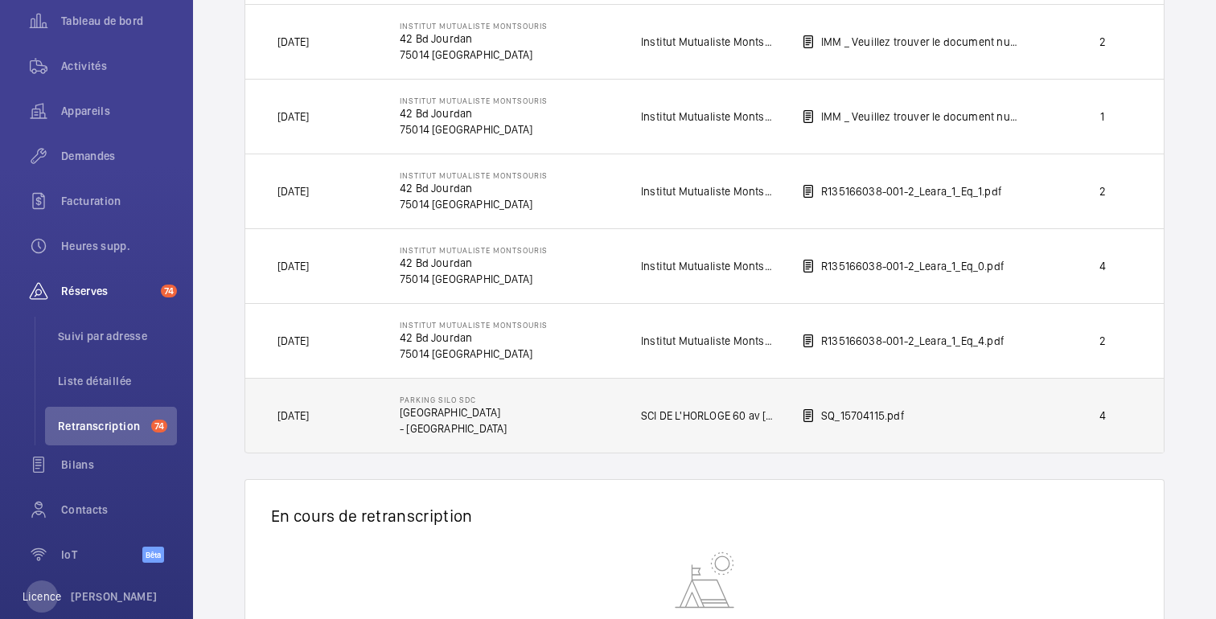
click at [974, 425] on td "SQ_15704115.pdf" at bounding box center [896, 416] width 241 height 76
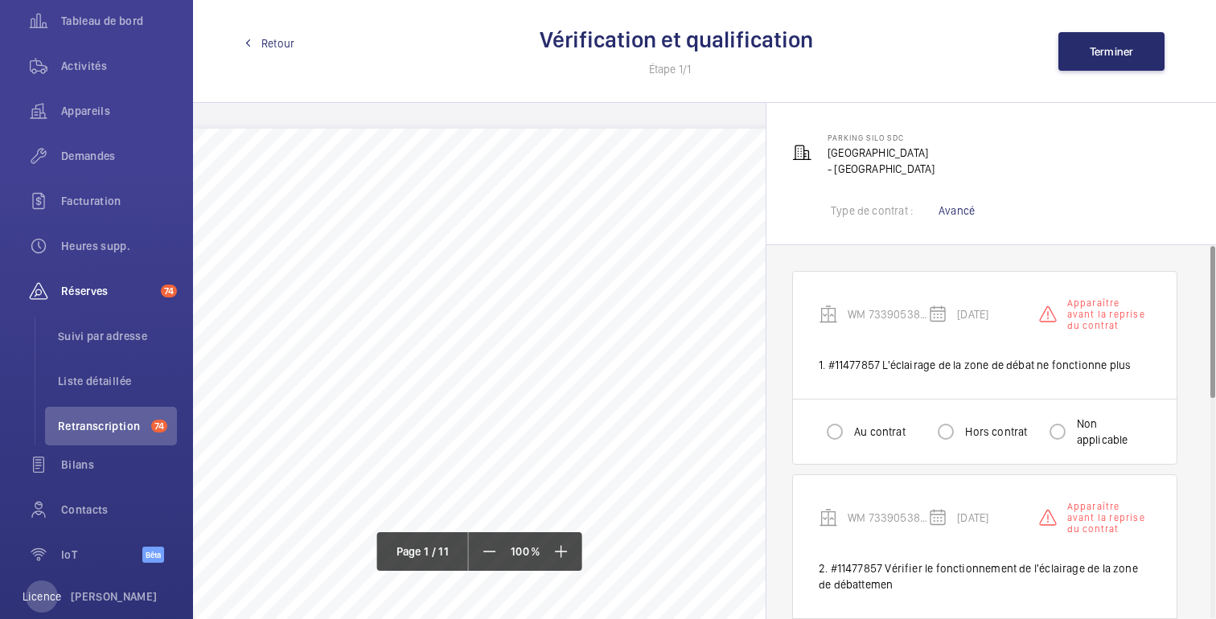
click at [273, 49] on font "Retour" at bounding box center [277, 43] width 33 height 13
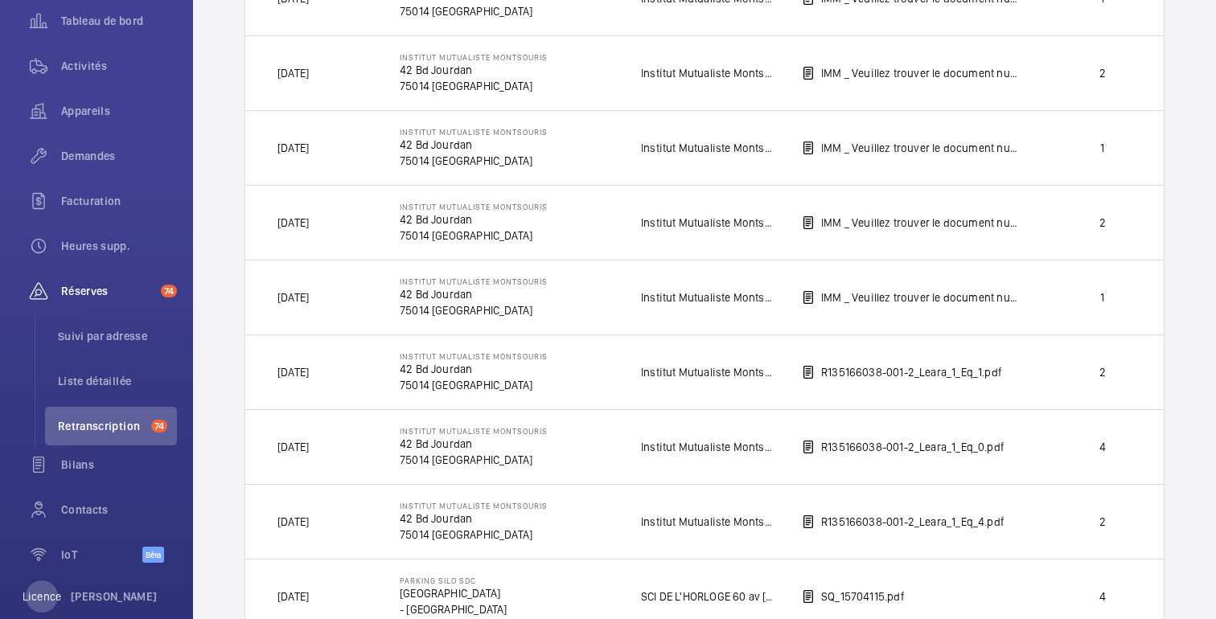
scroll to position [450, 0]
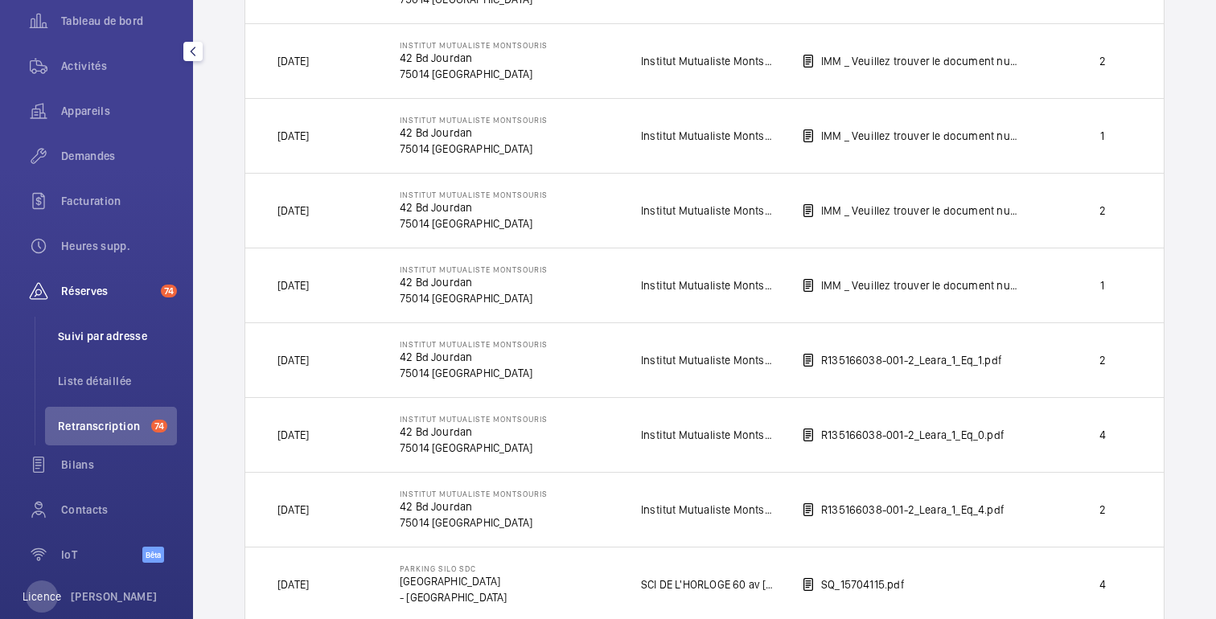
click at [126, 344] on li "Suivi par adresse" at bounding box center [111, 336] width 132 height 39
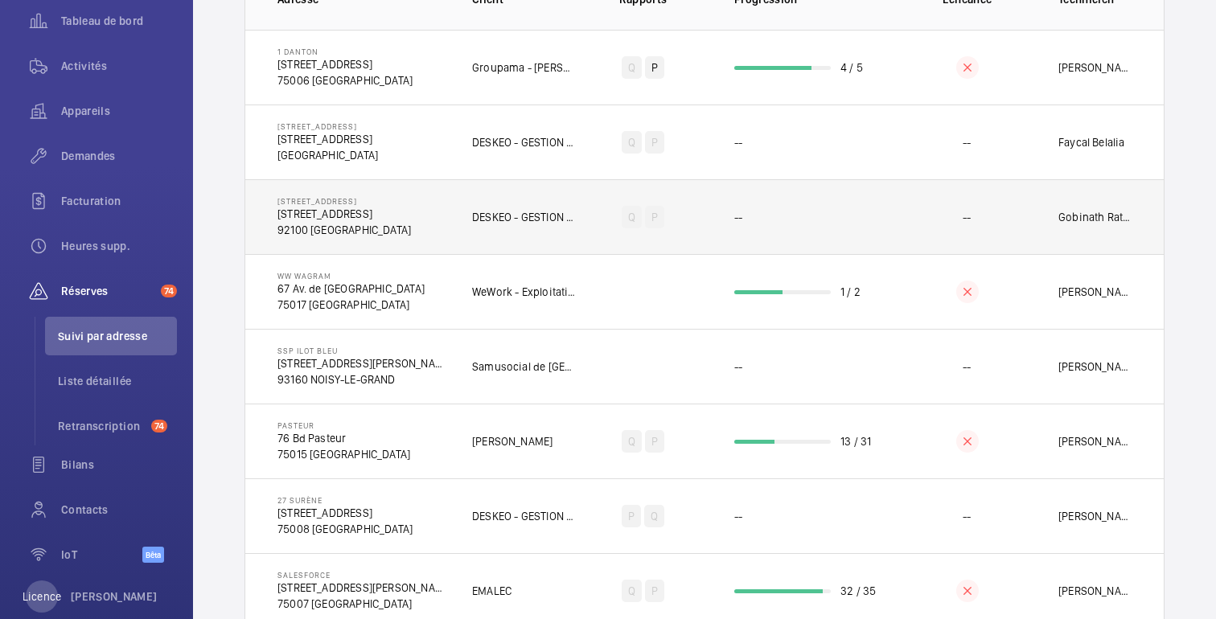
scroll to position [191, 0]
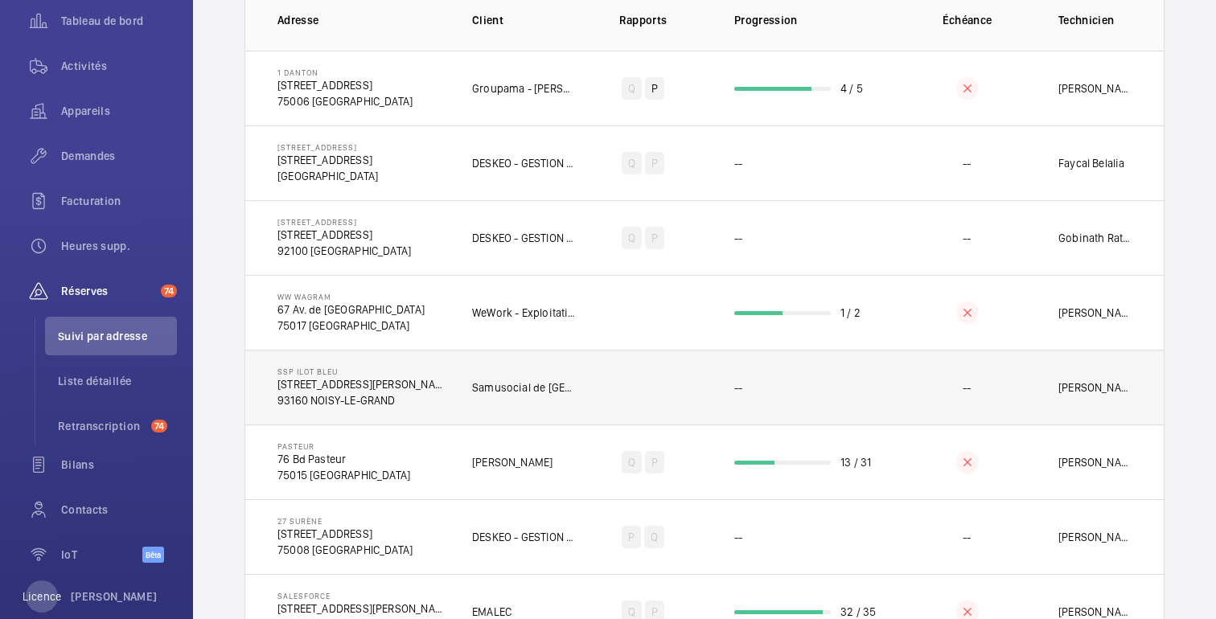
click at [749, 392] on td "--" at bounding box center [805, 387] width 193 height 75
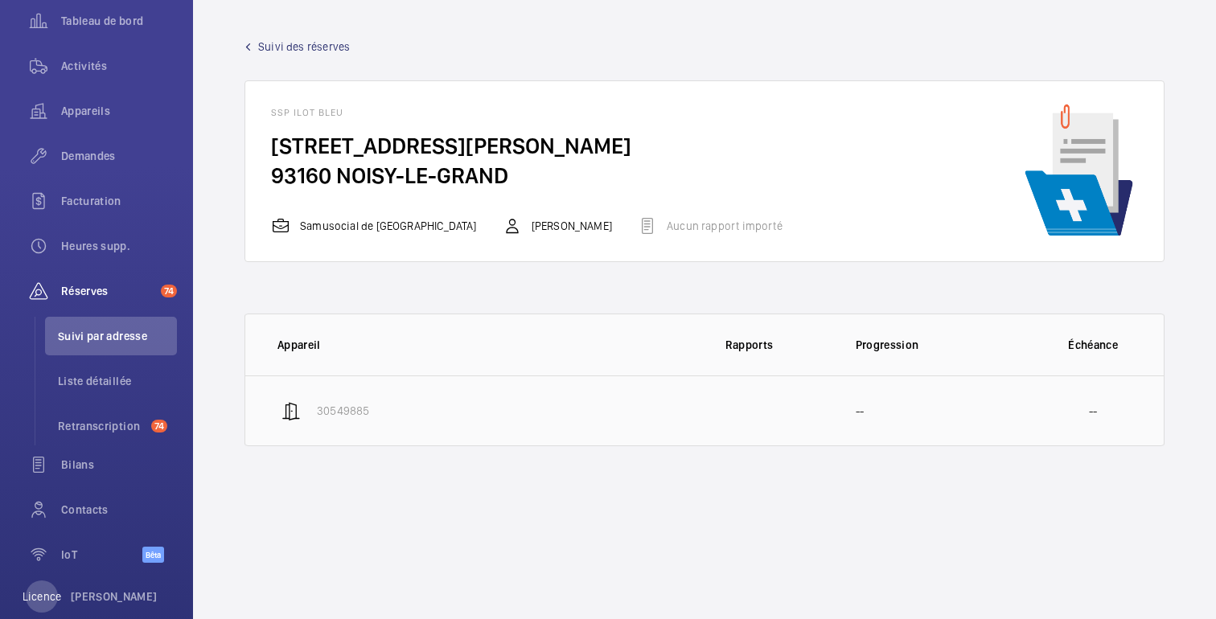
click at [907, 415] on td "--" at bounding box center [926, 411] width 193 height 71
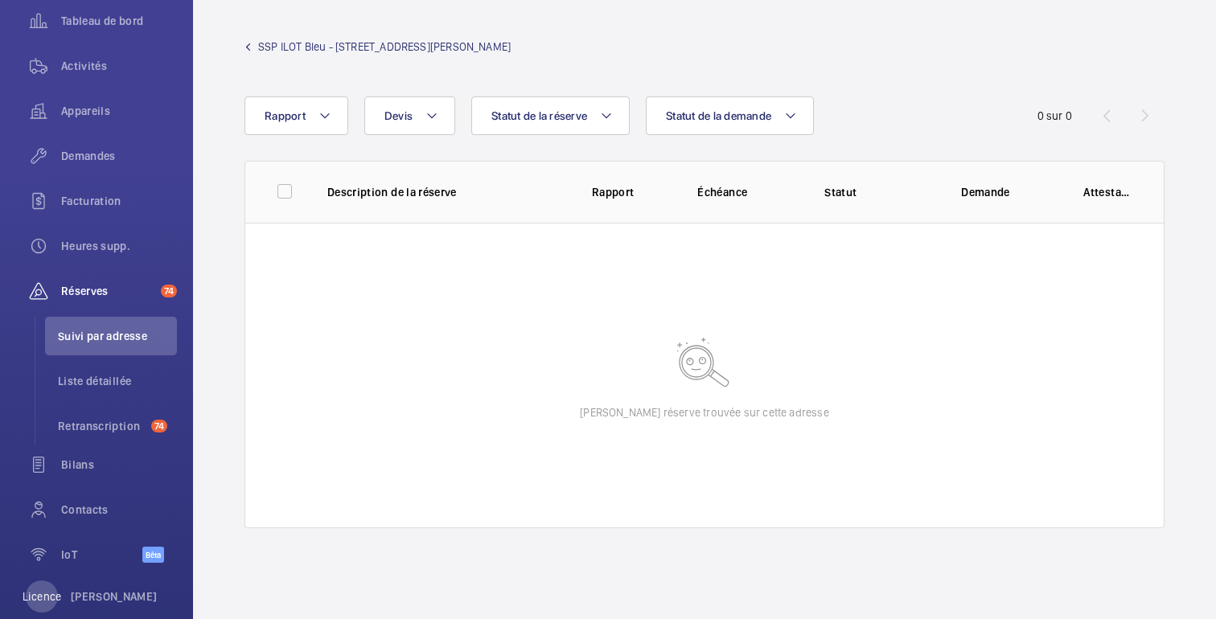
click at [265, 45] on font "SSP ILOT Bleu - [STREET_ADDRESS][PERSON_NAME]" at bounding box center [384, 46] width 253 height 13
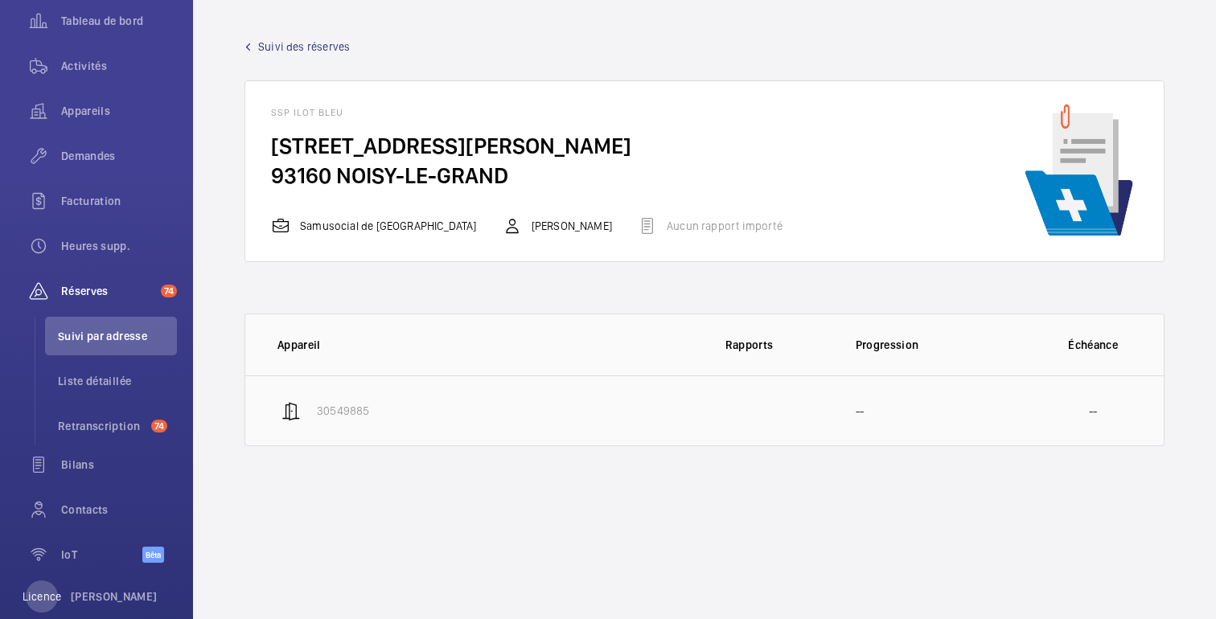
click at [718, 402] on td at bounding box center [749, 411] width 161 height 71
